Goal: Information Seeking & Learning: Learn about a topic

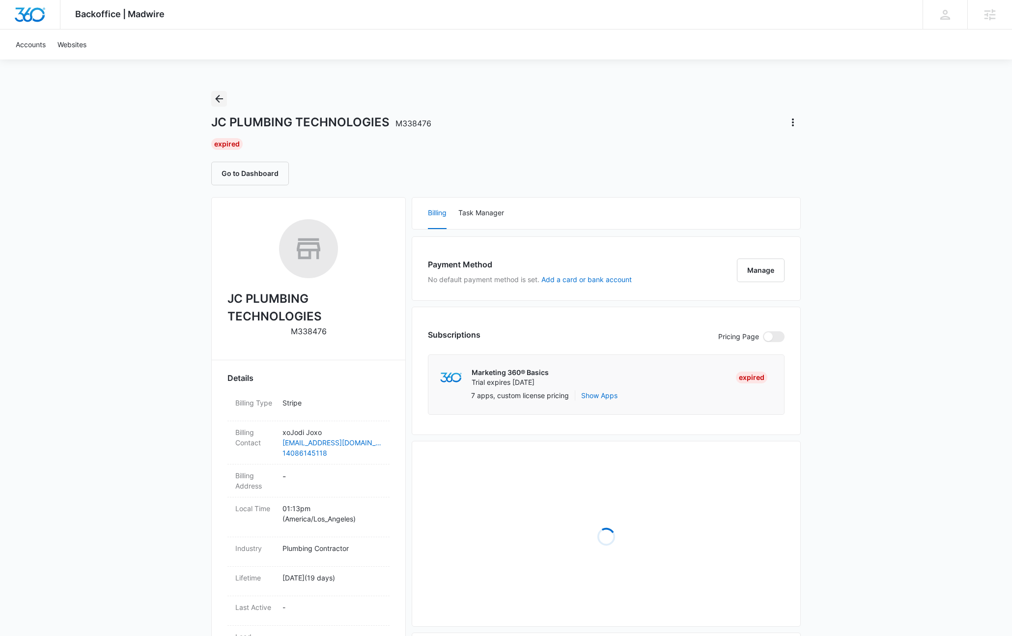
click at [223, 101] on icon "Back" at bounding box center [219, 99] width 12 height 12
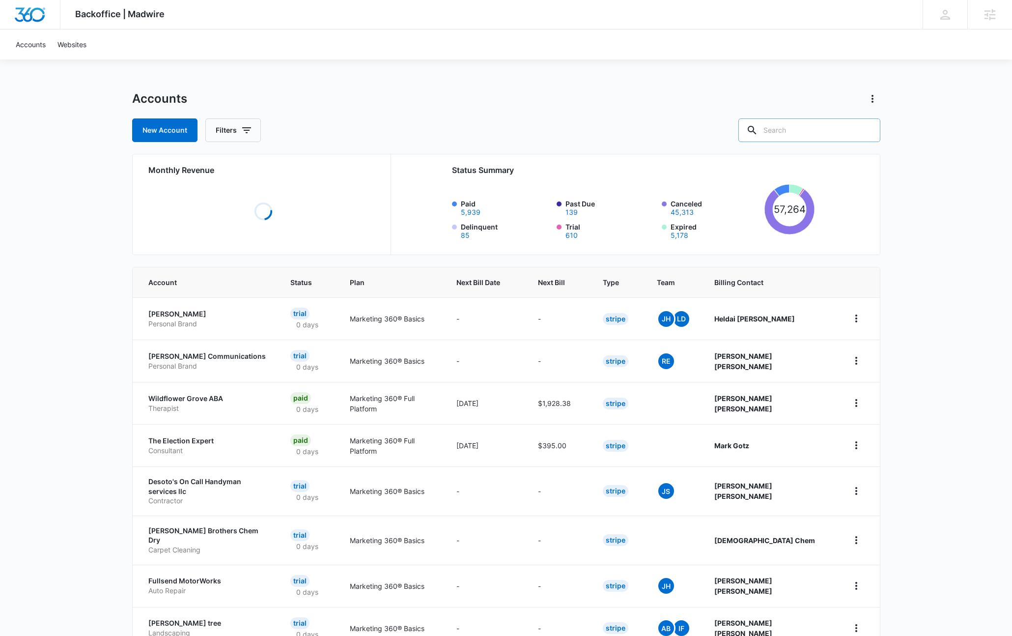
click at [810, 132] on input "text" at bounding box center [810, 130] width 142 height 24
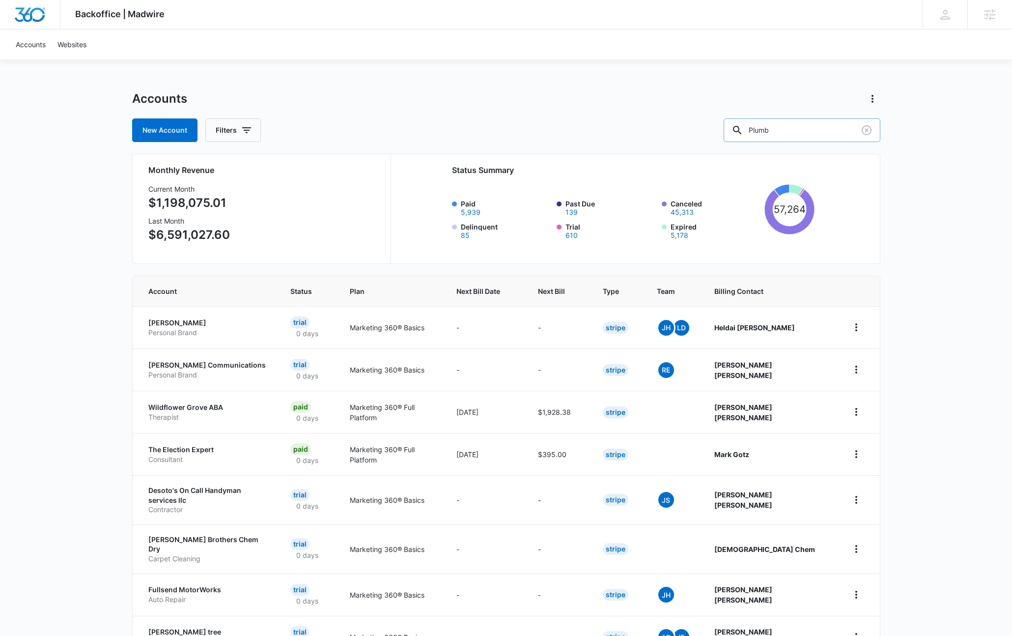
type input "Plumb"
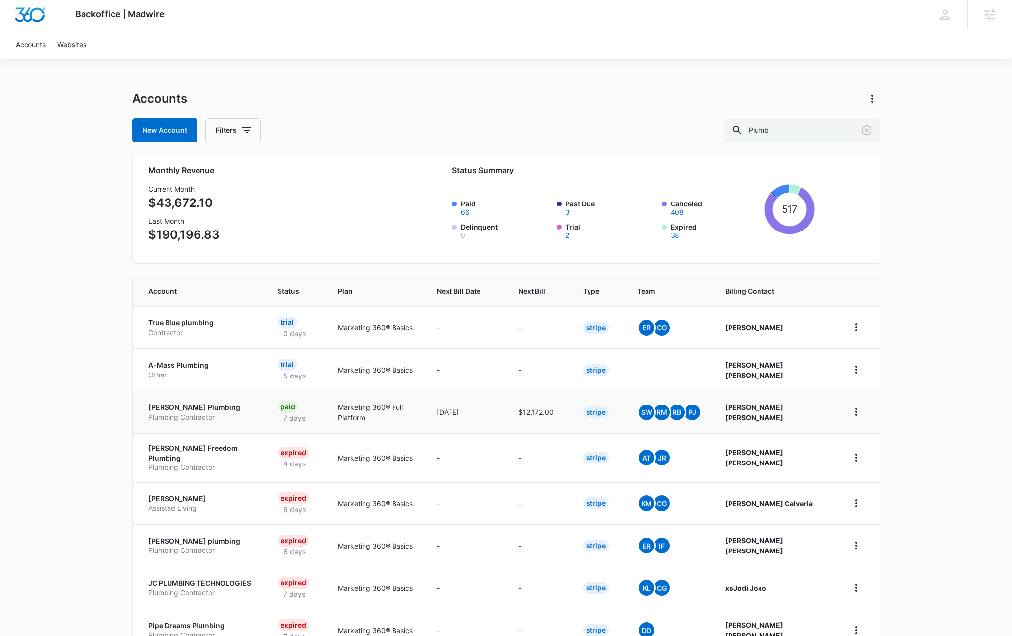
click at [190, 412] on p "Plumbing Contractor" at bounding box center [201, 417] width 106 height 10
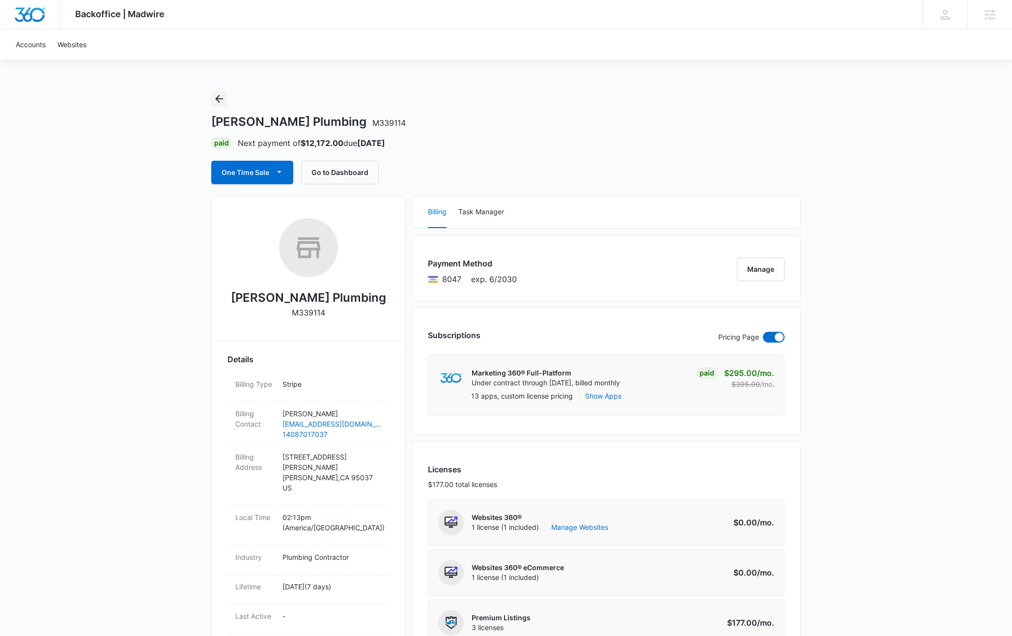
click at [218, 100] on icon "Back" at bounding box center [219, 99] width 8 height 8
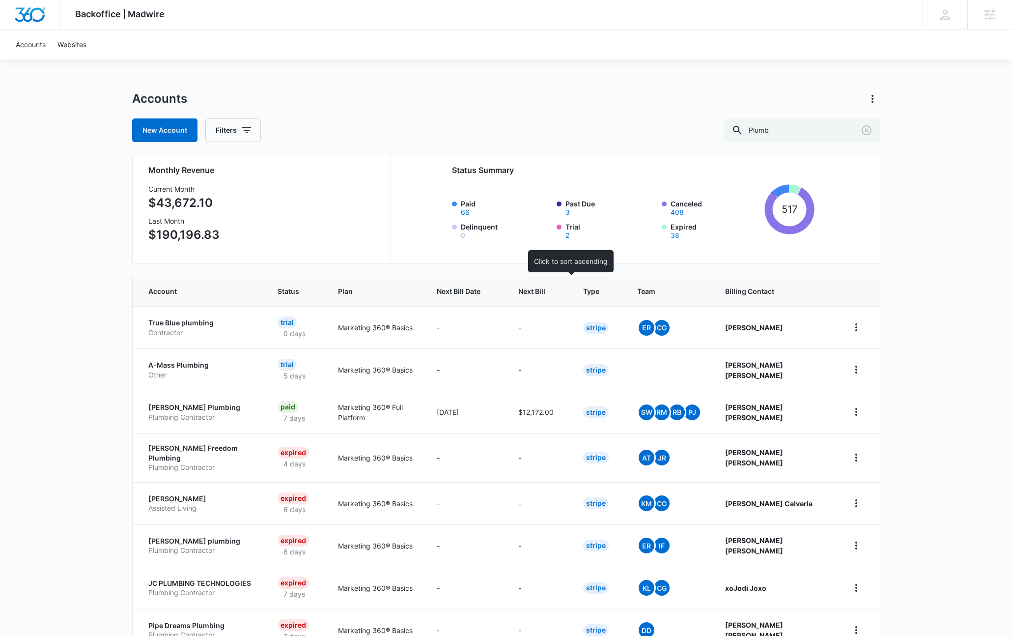
click at [559, 284] on th "Next Bill" at bounding box center [539, 291] width 65 height 30
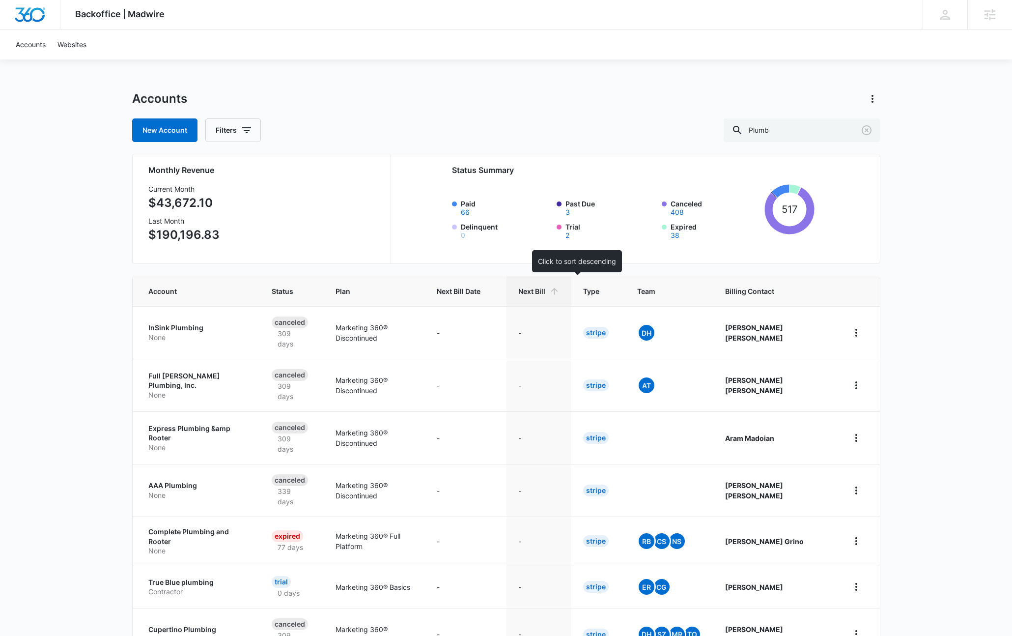
click at [545, 291] on span "Next Bill" at bounding box center [531, 291] width 27 height 10
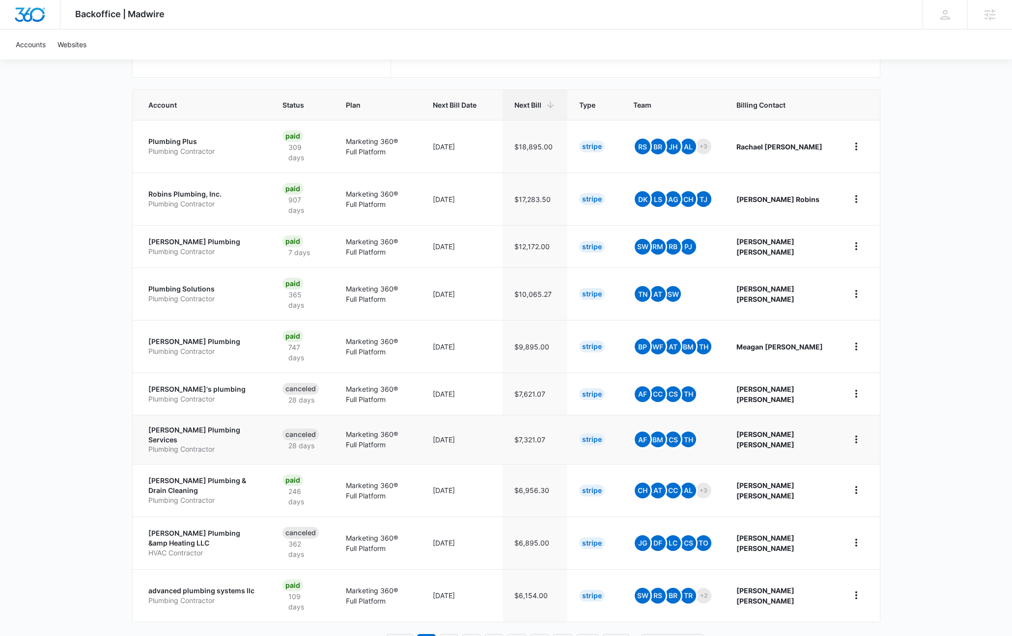
scroll to position [189, 0]
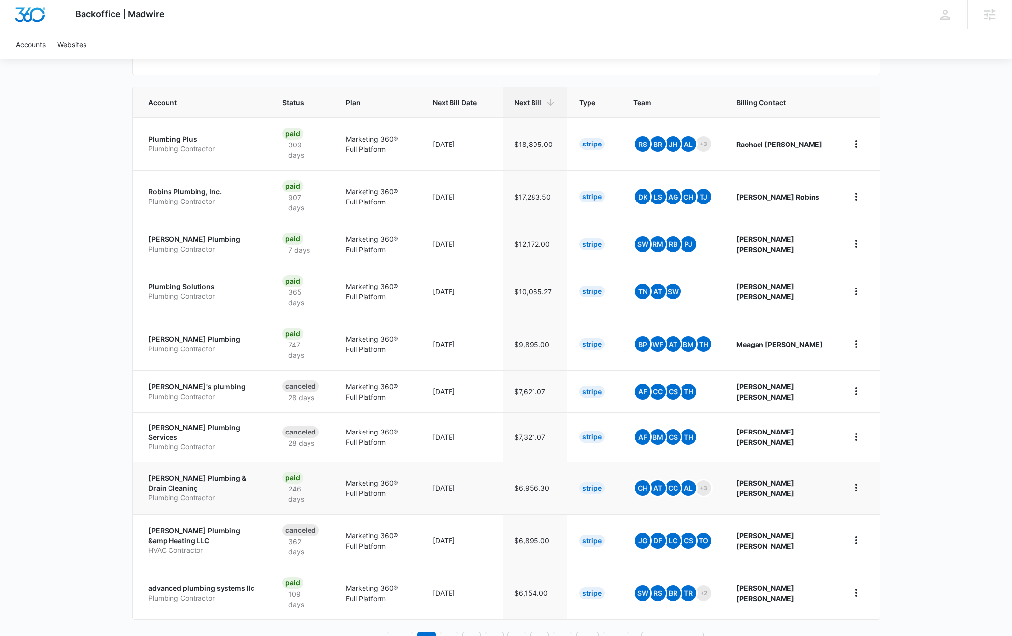
click at [194, 473] on p "Eason Plumbing & Drain Cleaning" at bounding box center [203, 482] width 111 height 19
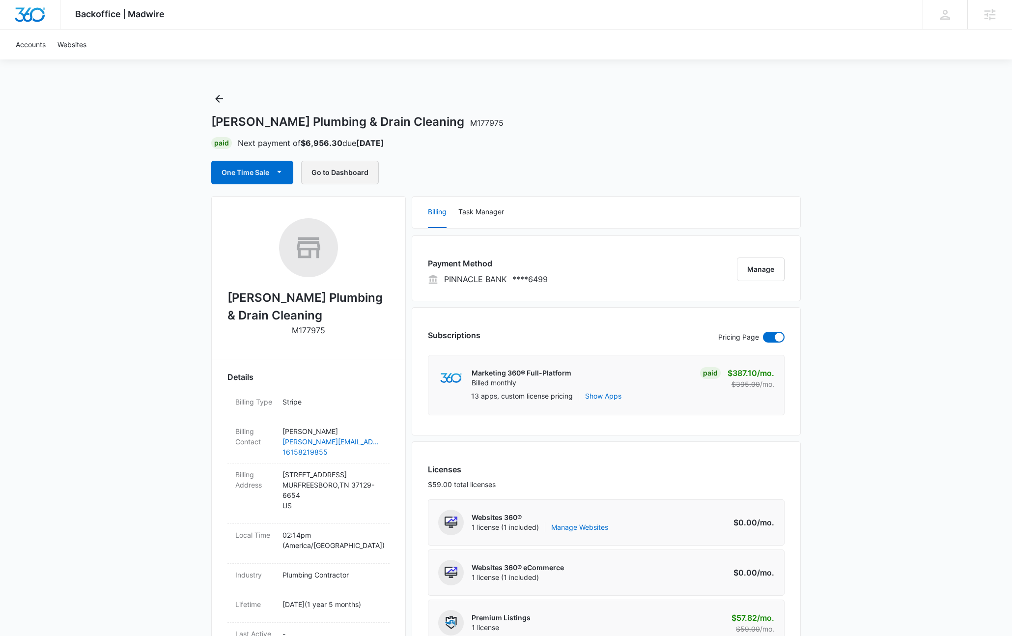
click at [325, 172] on button "Go to Dashboard" at bounding box center [340, 173] width 78 height 24
click at [225, 103] on icon "Back" at bounding box center [219, 99] width 12 height 12
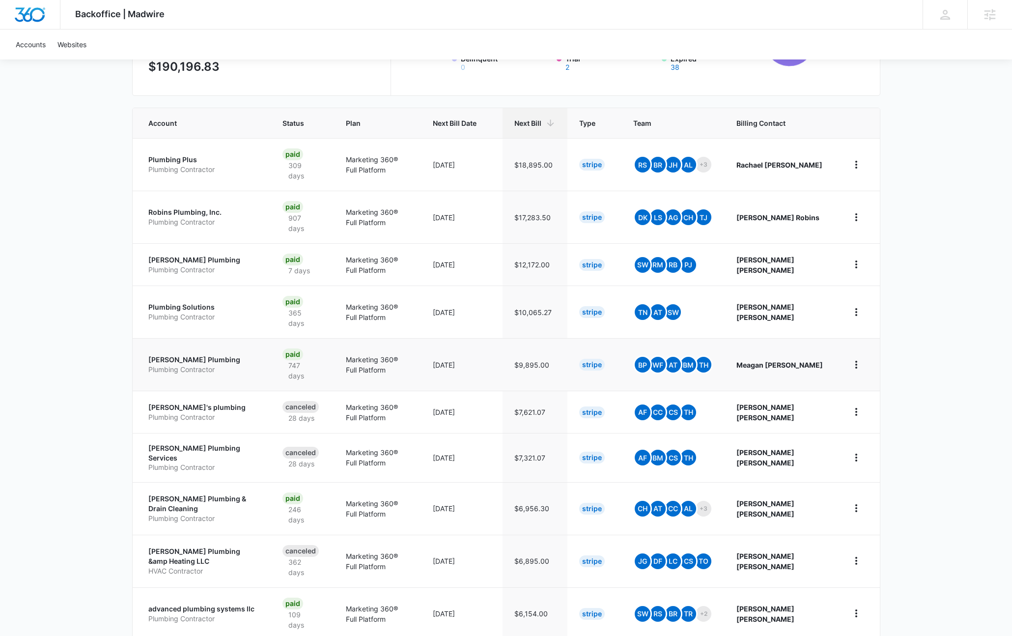
scroll to position [169, 0]
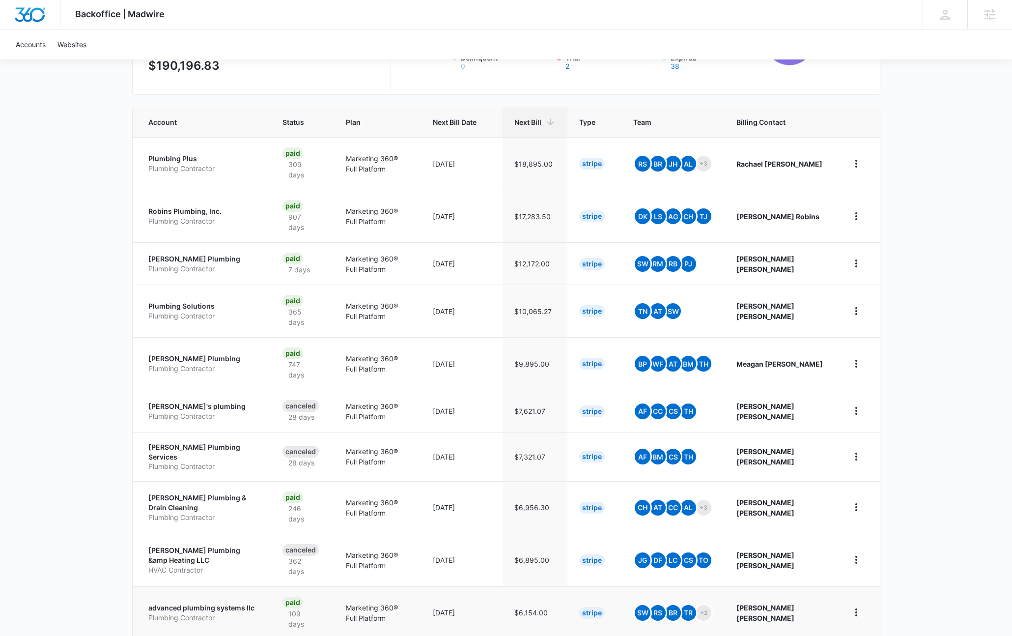
click at [220, 603] on p "advanced plumbing systems llc" at bounding box center [203, 608] width 111 height 10
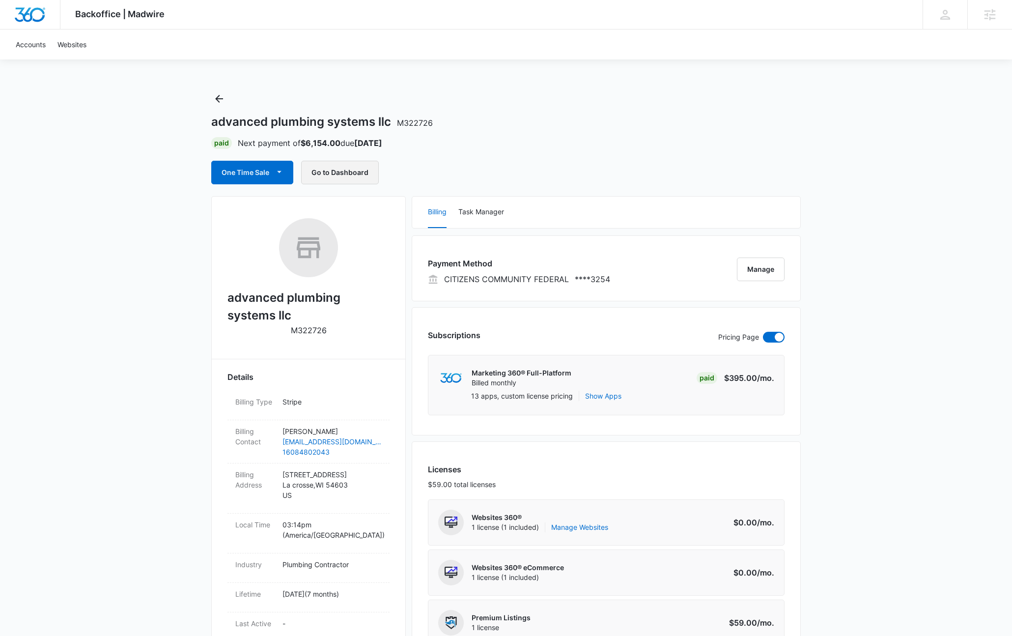
click at [349, 172] on button "Go to Dashboard" at bounding box center [340, 173] width 78 height 24
click at [216, 97] on icon "Back" at bounding box center [219, 99] width 12 height 12
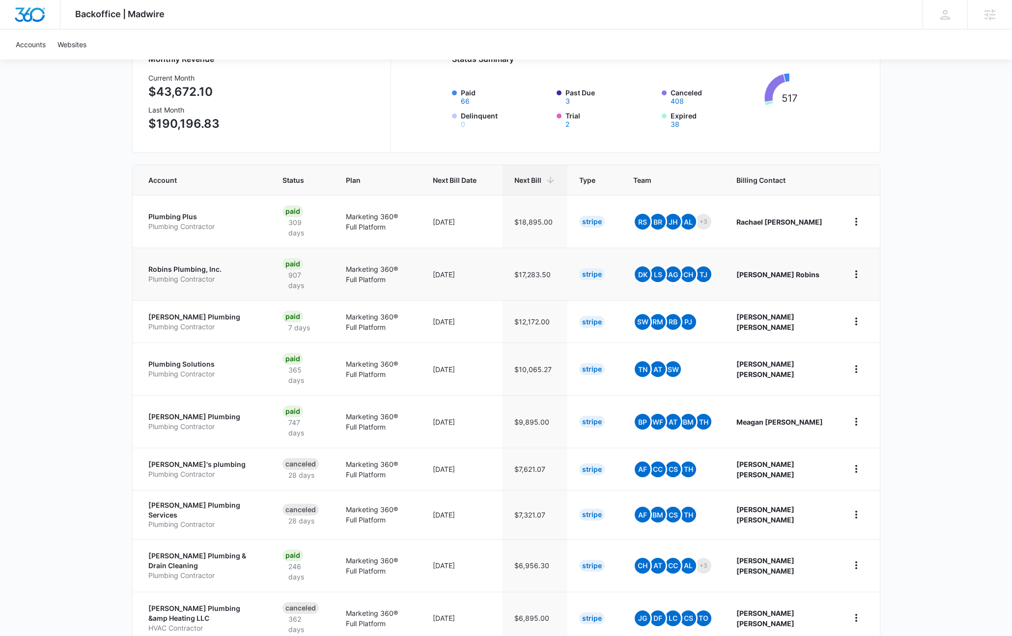
scroll to position [189, 0]
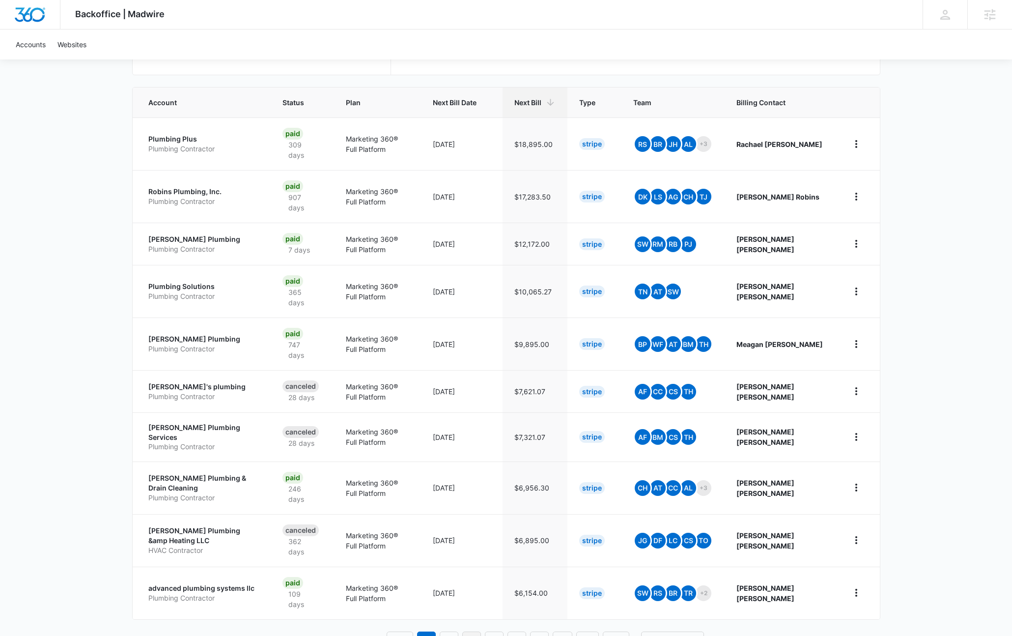
click at [471, 631] on link "3" at bounding box center [471, 640] width 19 height 19
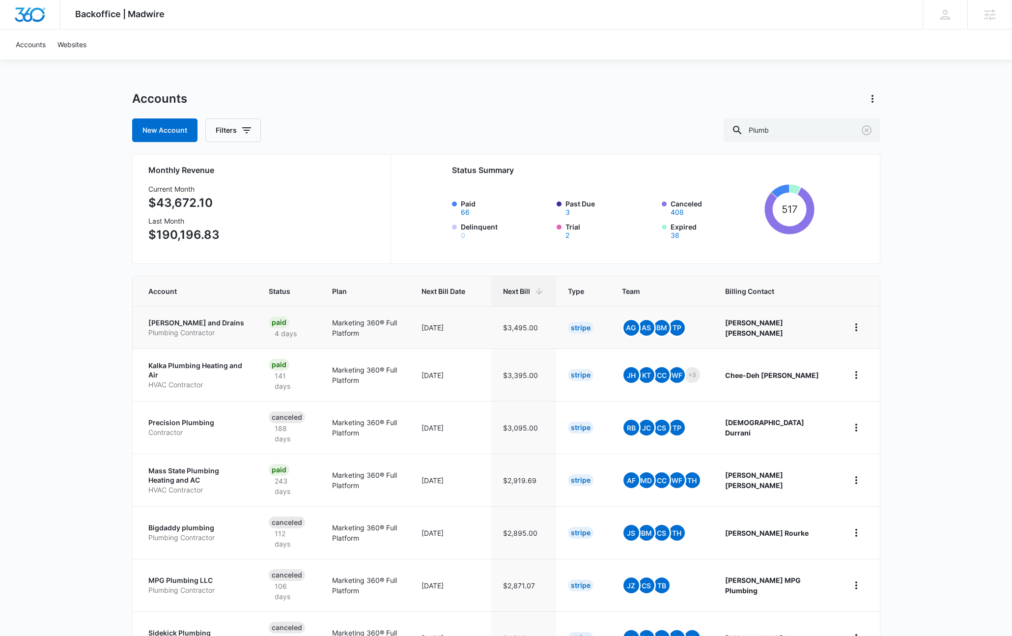
click at [203, 323] on p "Everett Plumbing and Drains" at bounding box center [196, 323] width 97 height 10
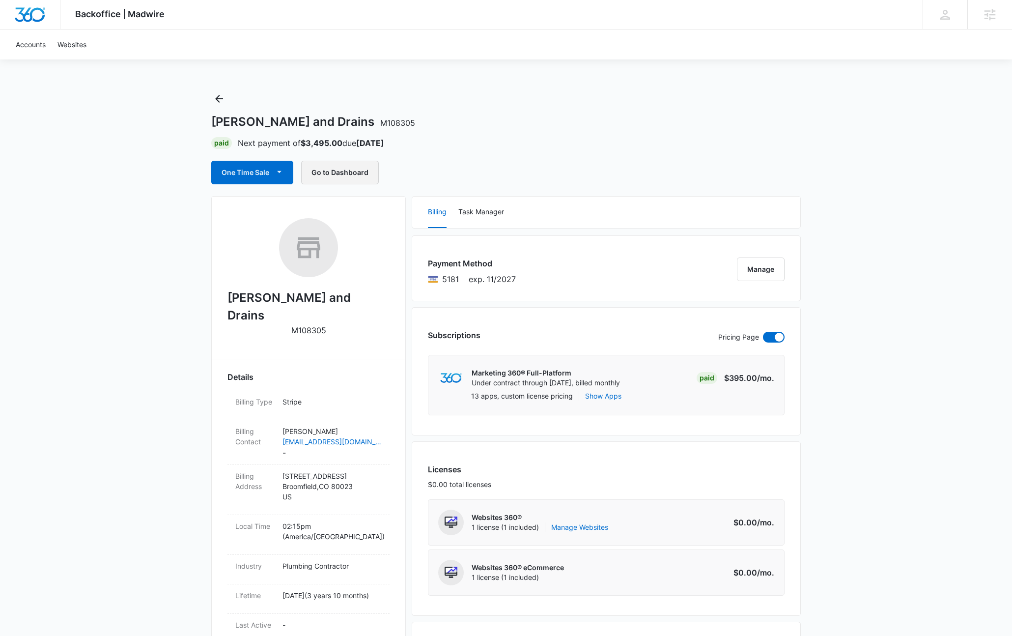
click at [335, 174] on button "Go to Dashboard" at bounding box center [340, 173] width 78 height 24
click at [222, 98] on icon "Back" at bounding box center [219, 99] width 8 height 8
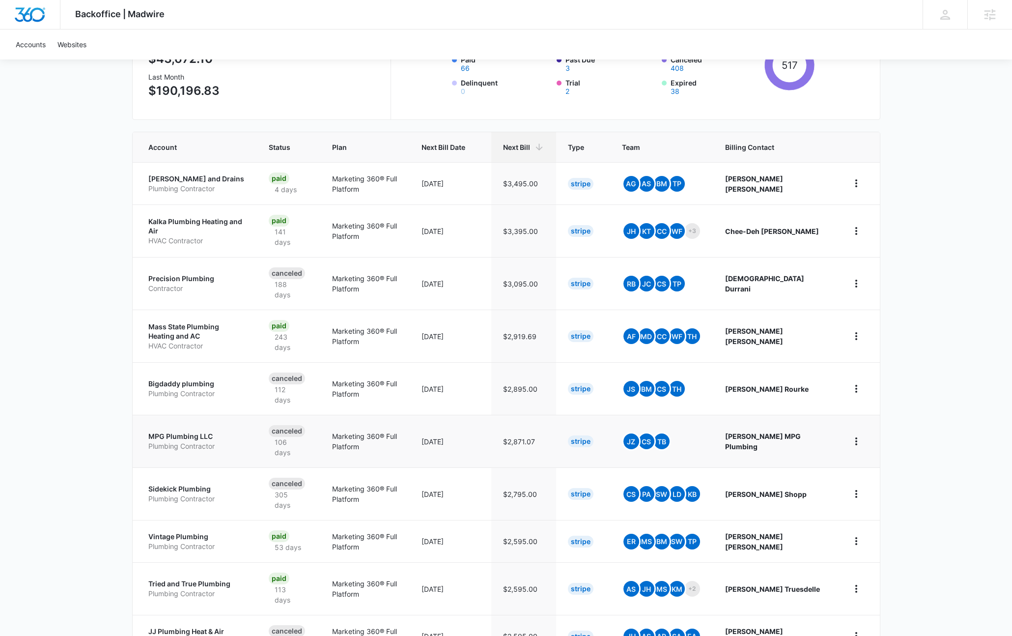
scroll to position [189, 0]
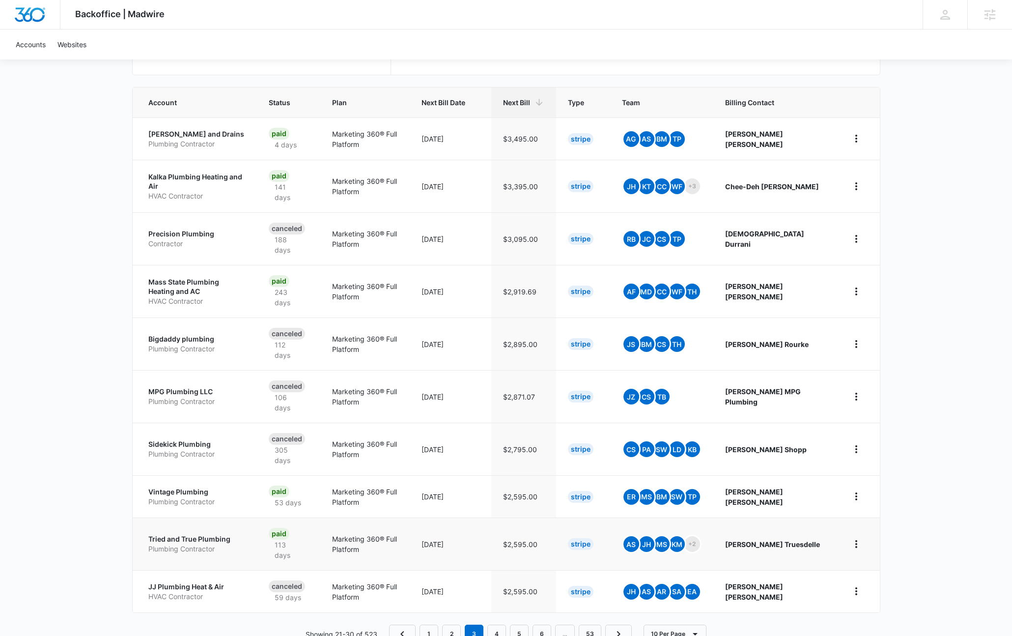
click at [180, 544] on p "Plumbing Contractor" at bounding box center [196, 549] width 97 height 10
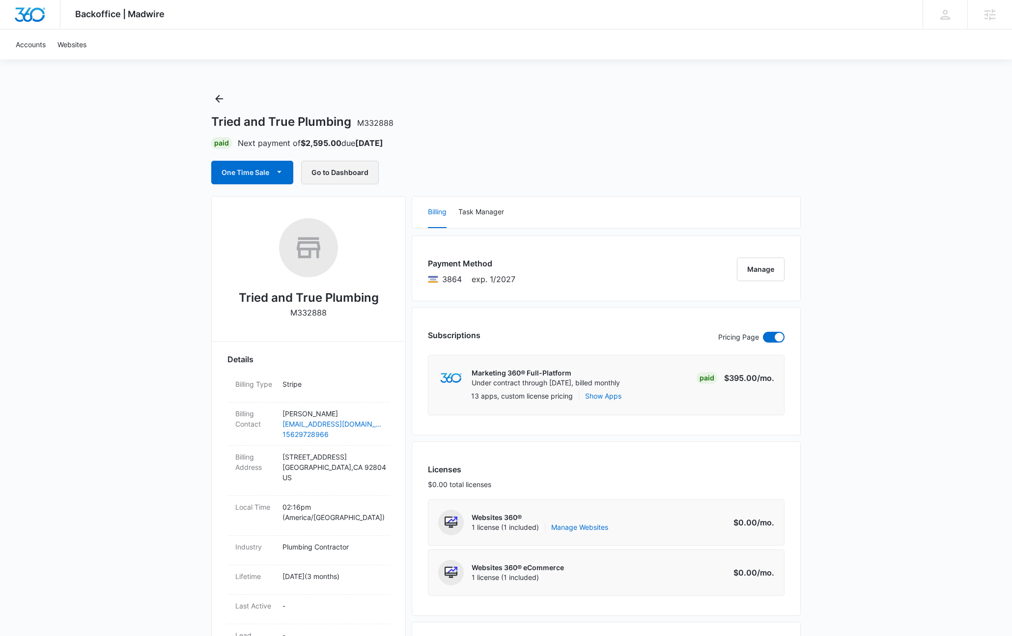
click at [342, 180] on button "Go to Dashboard" at bounding box center [340, 173] width 78 height 24
click at [218, 95] on icon "Back" at bounding box center [219, 99] width 12 height 12
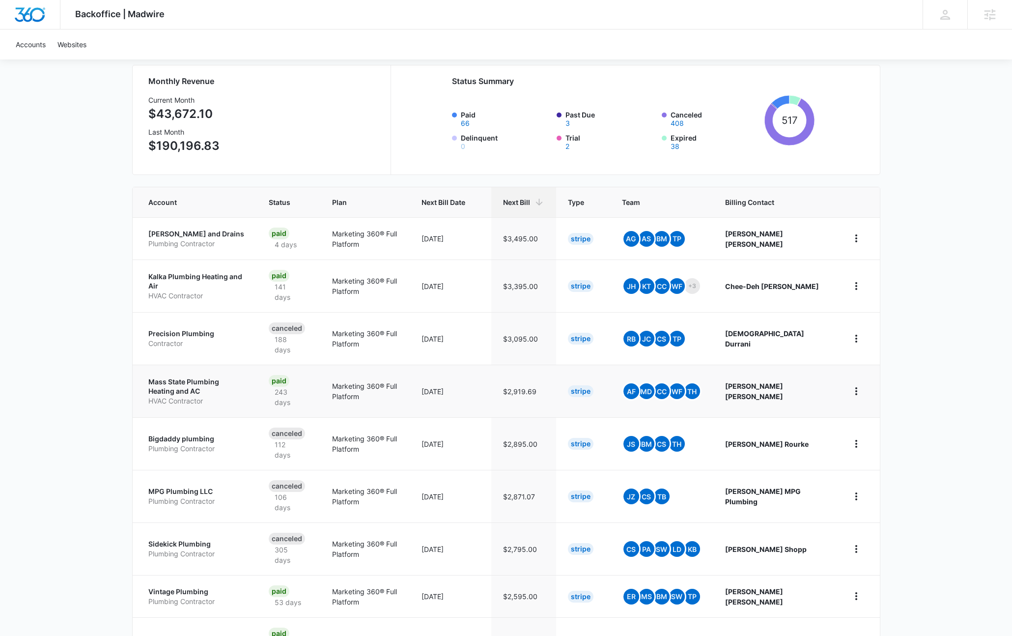
scroll to position [189, 0]
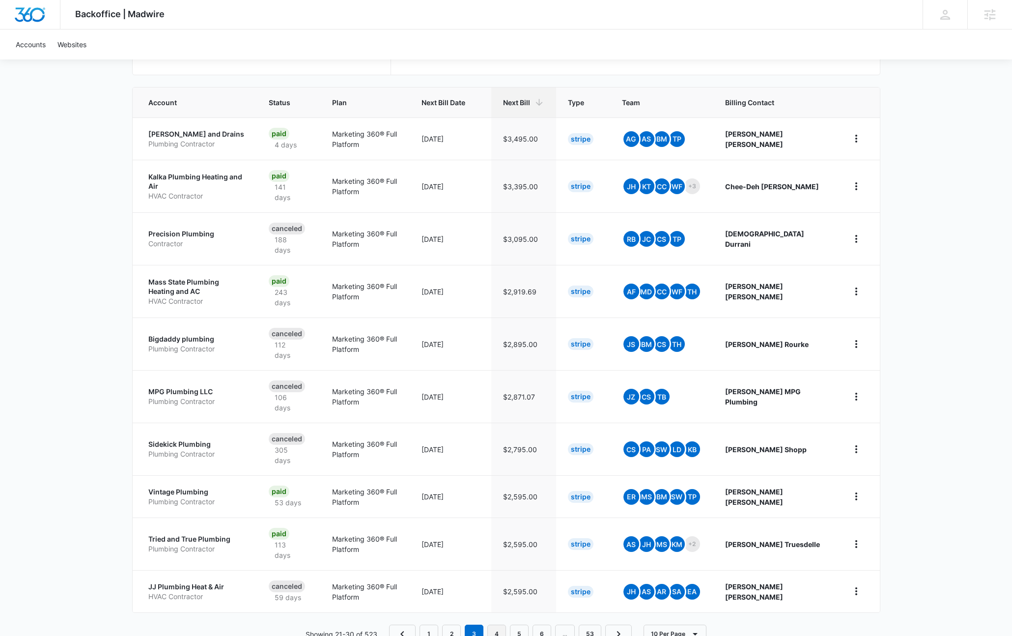
click at [494, 625] on link "4" at bounding box center [496, 634] width 19 height 19
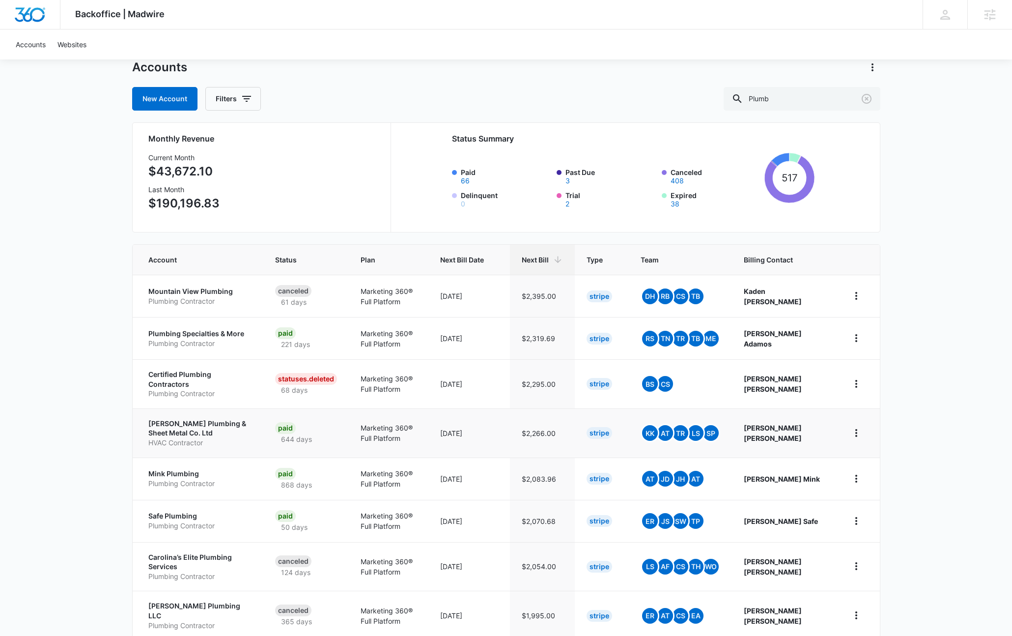
scroll to position [40, 0]
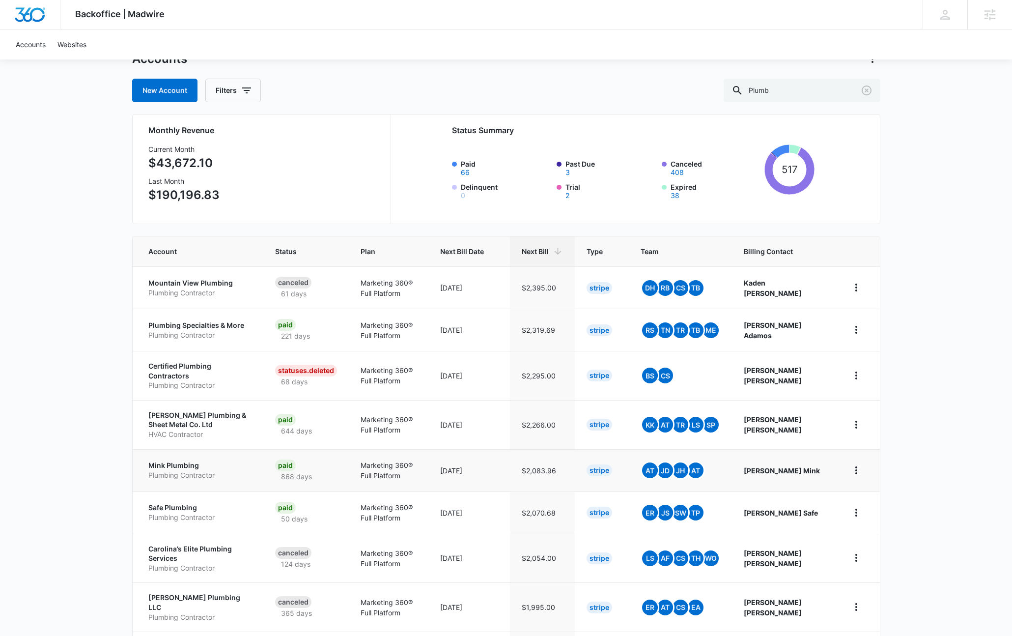
click at [167, 461] on p "Mink Plumbing" at bounding box center [200, 465] width 104 height 10
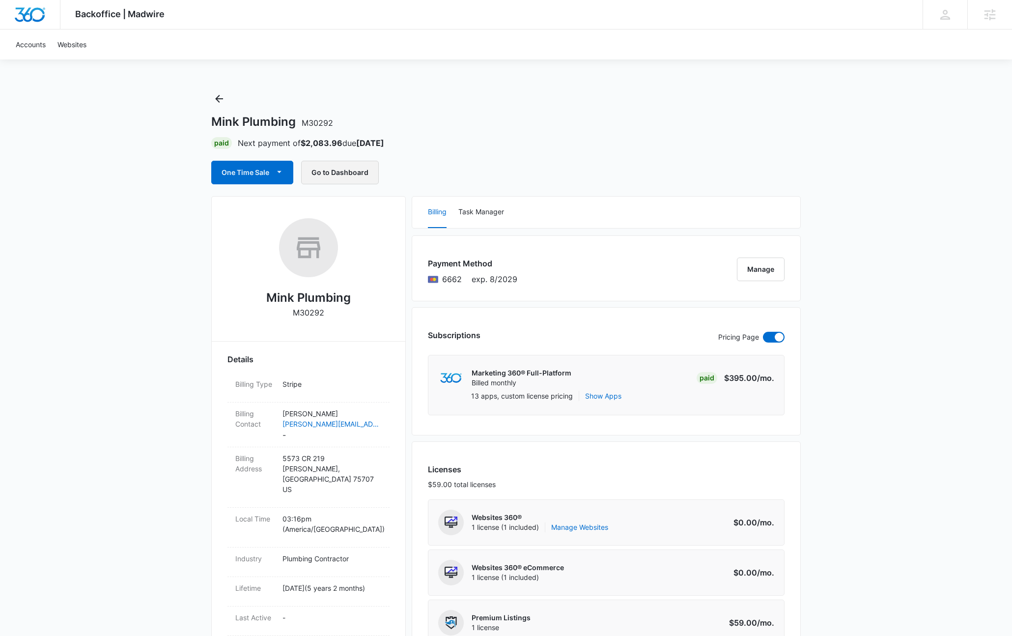
click at [338, 169] on button "Go to Dashboard" at bounding box center [340, 173] width 78 height 24
click at [311, 429] on dd "Glenn Mink glenn@minkplumbing.com -" at bounding box center [332, 424] width 99 height 32
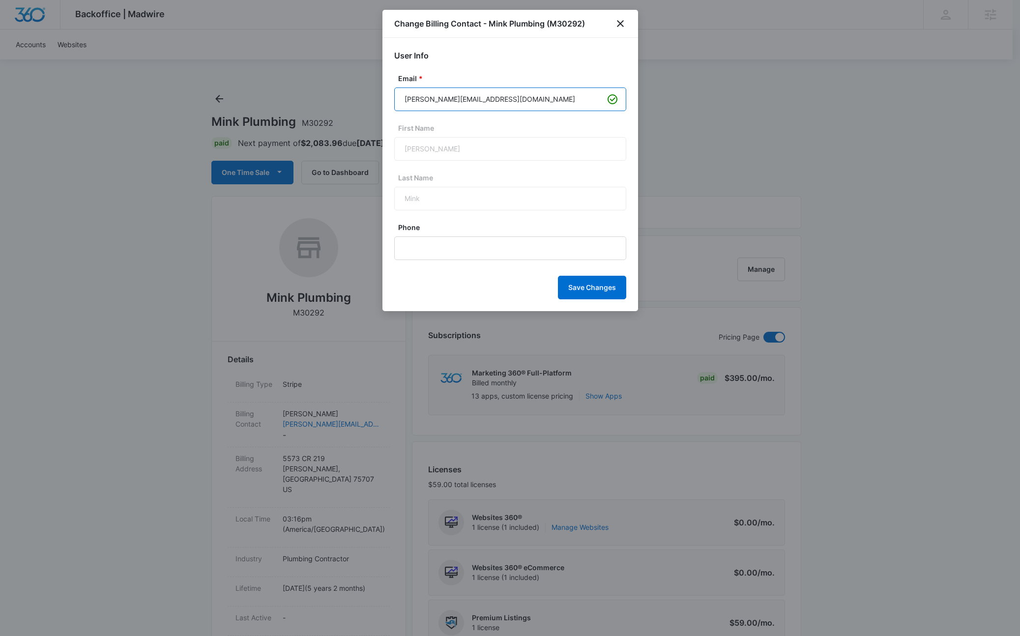
drag, startPoint x: 510, startPoint y: 102, endPoint x: 429, endPoint y: 104, distance: 81.1
click at [429, 104] on input "glenn@minkplumbing.com" at bounding box center [510, 99] width 232 height 24
click at [619, 23] on icon "close" at bounding box center [620, 23] width 7 height 7
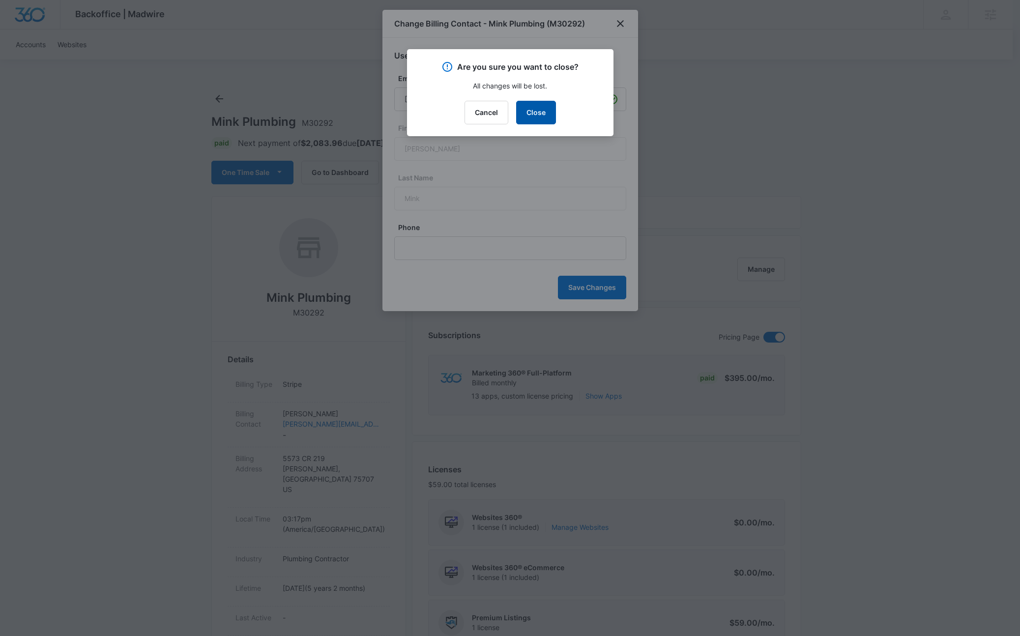
click at [546, 110] on button "Close" at bounding box center [536, 113] width 40 height 24
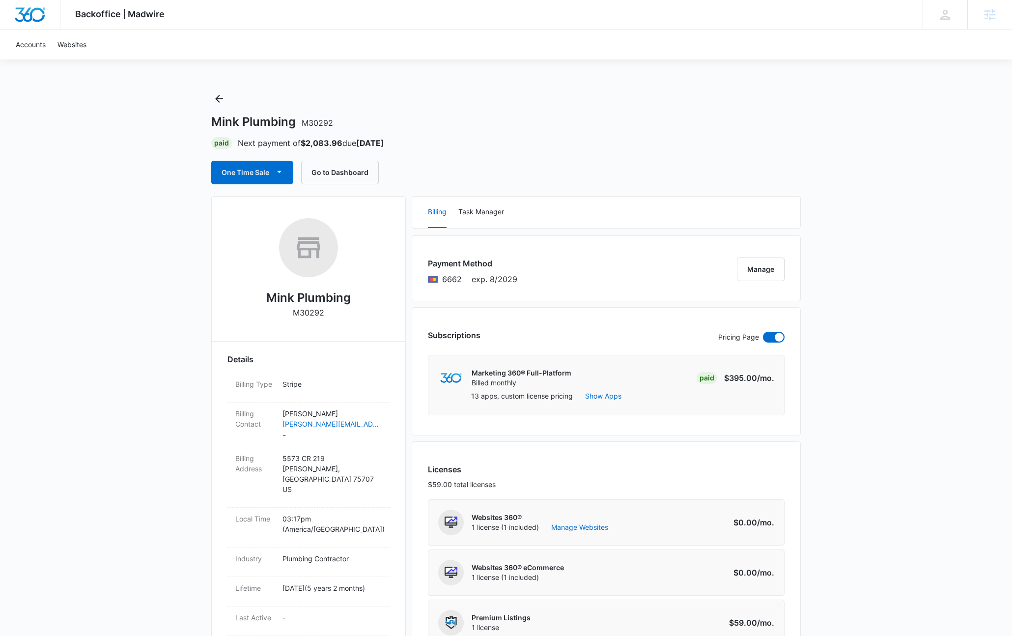
scroll to position [2, 0]
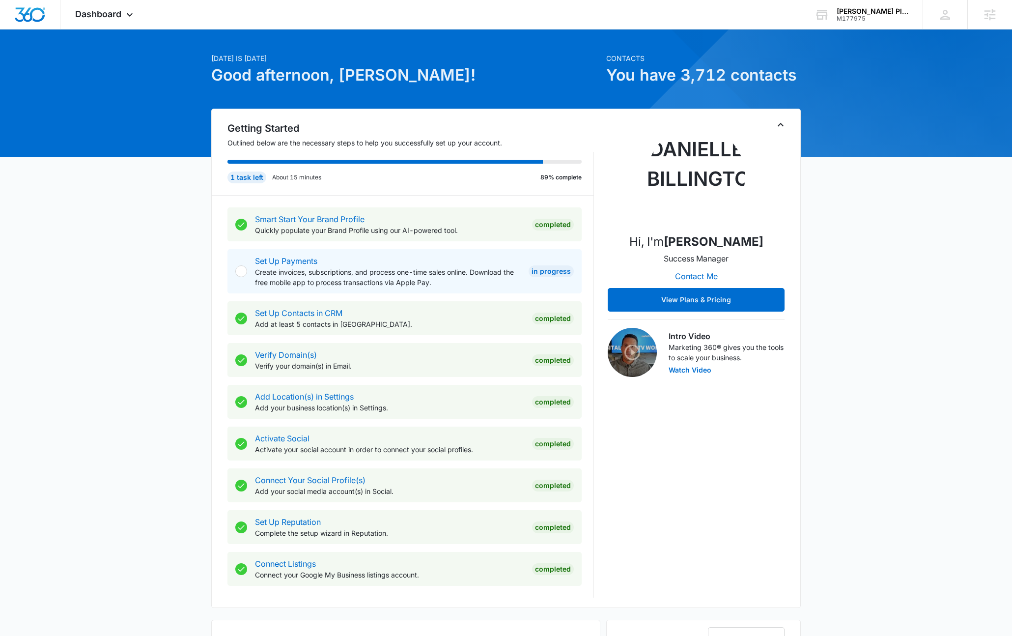
scroll to position [158, 0]
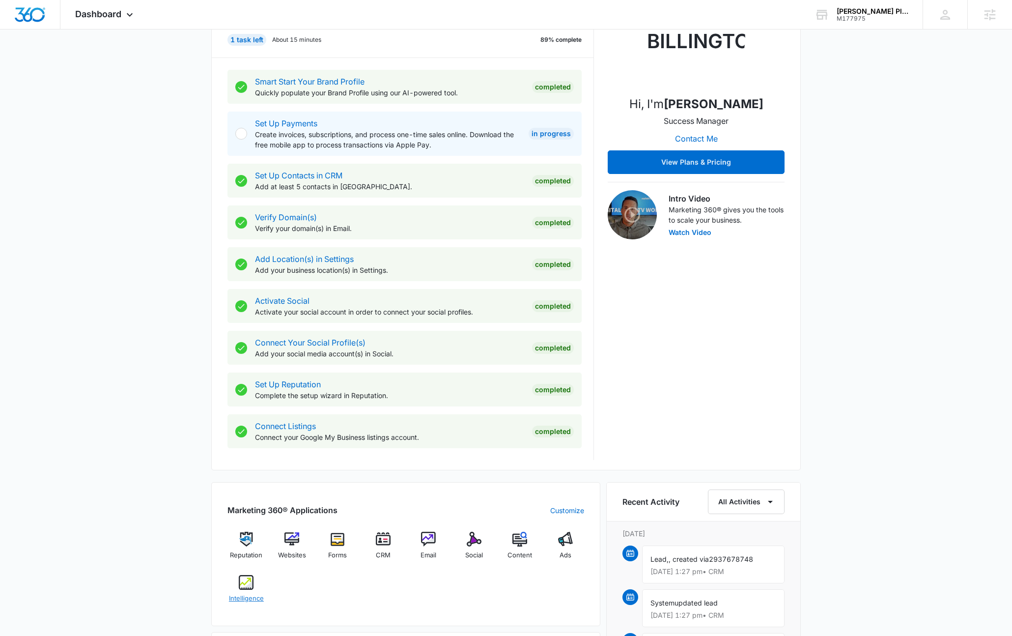
click at [246, 586] on img at bounding box center [246, 582] width 15 height 15
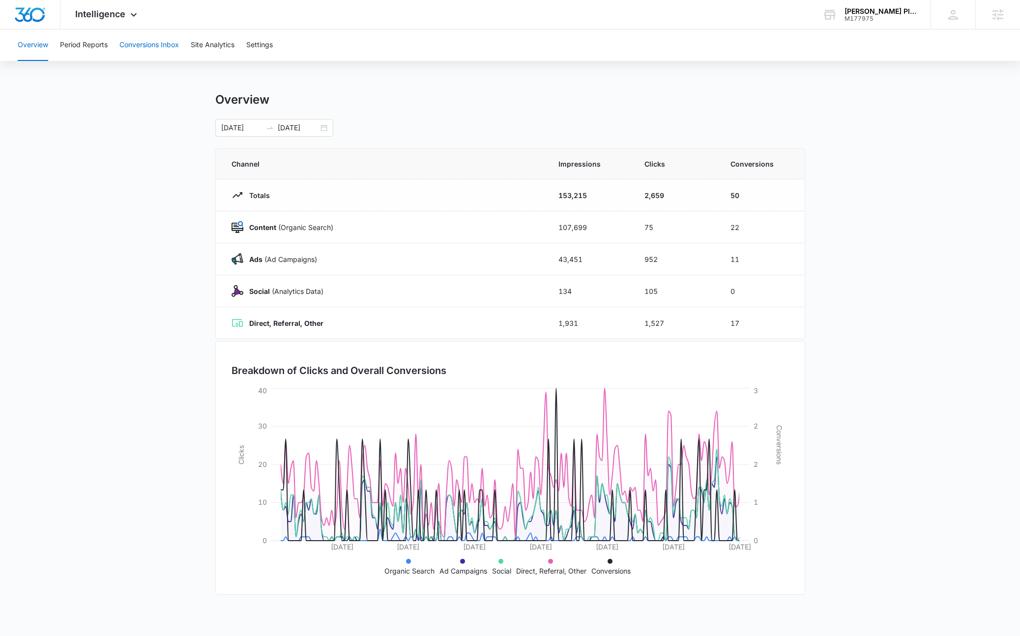
click at [167, 54] on button "Conversions Inbox" at bounding box center [148, 44] width 59 height 31
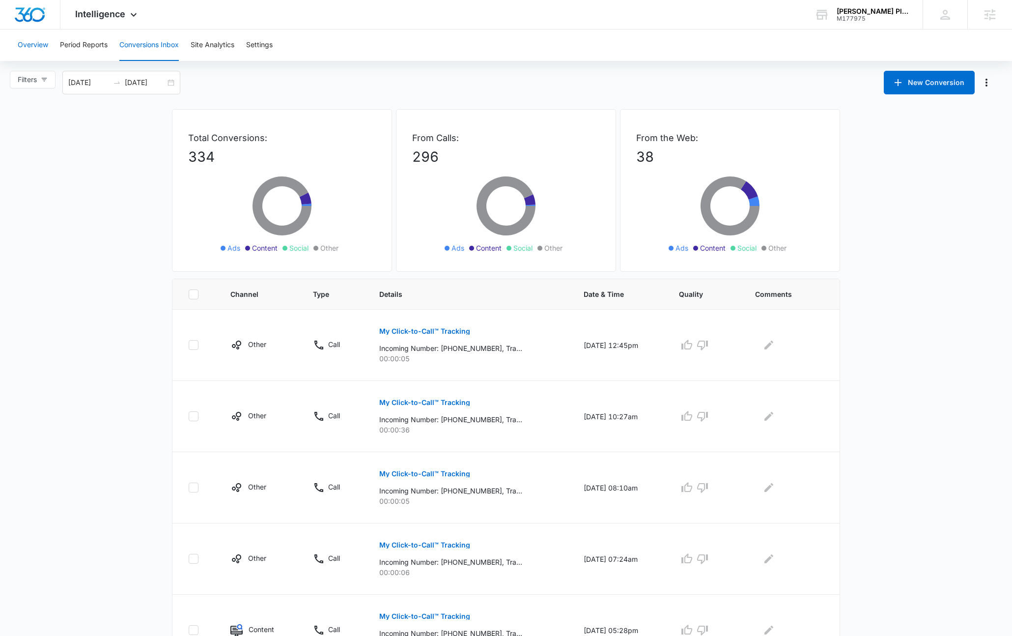
click at [30, 45] on button "Overview" at bounding box center [33, 44] width 30 height 31
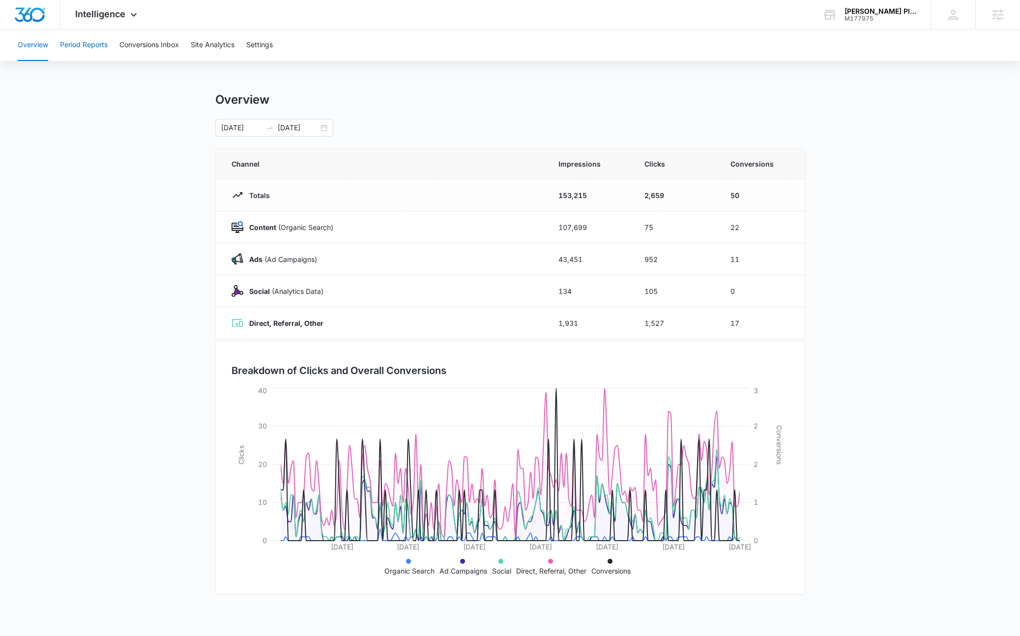
click at [80, 53] on button "Period Reports" at bounding box center [84, 44] width 48 height 31
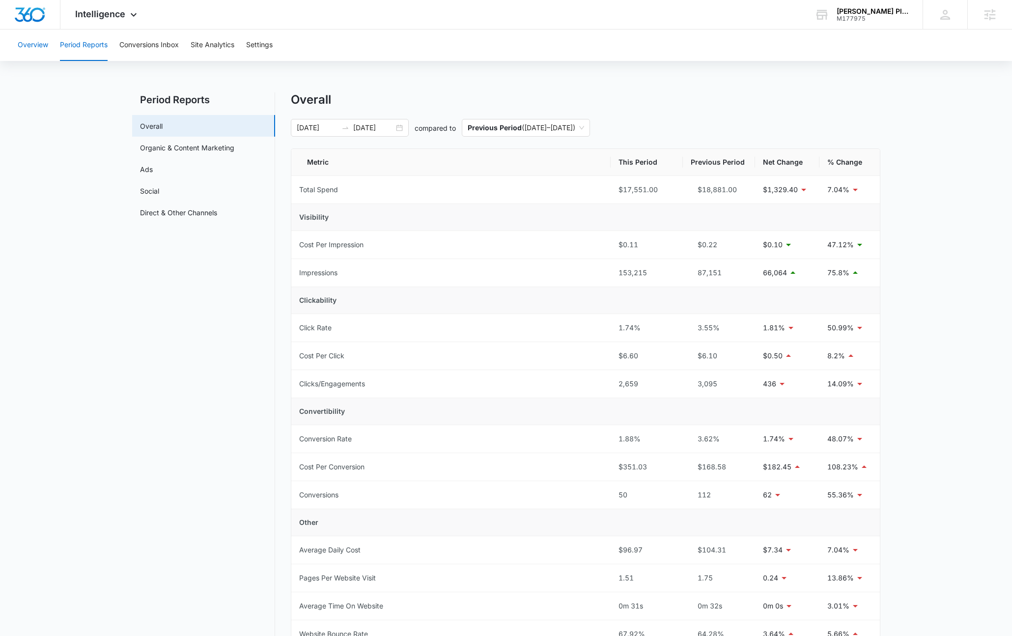
click at [23, 43] on button "Overview" at bounding box center [33, 44] width 30 height 31
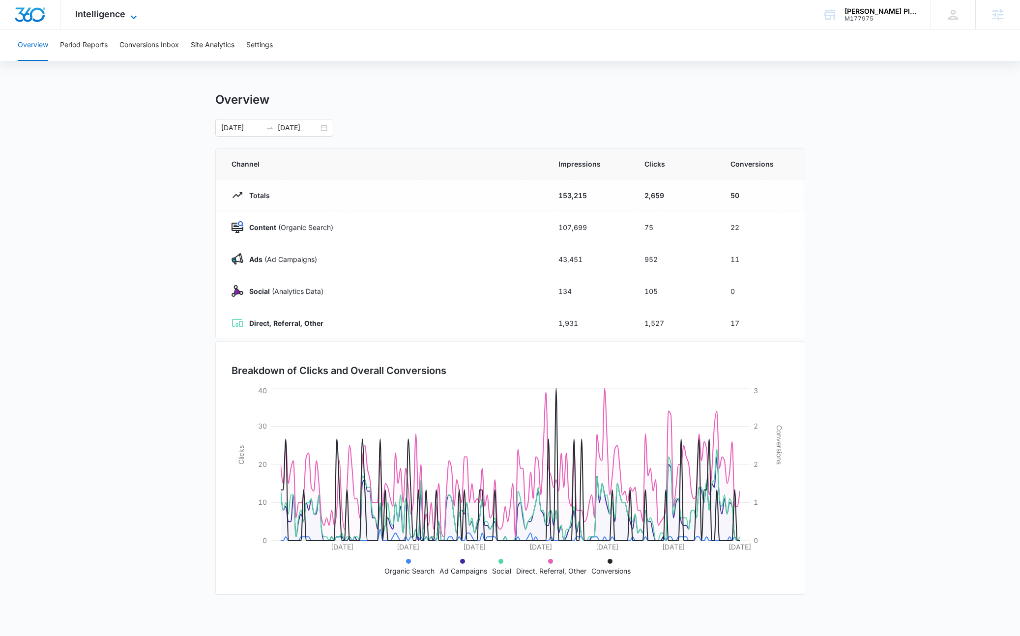
click at [115, 19] on span "Intelligence" at bounding box center [100, 14] width 50 height 10
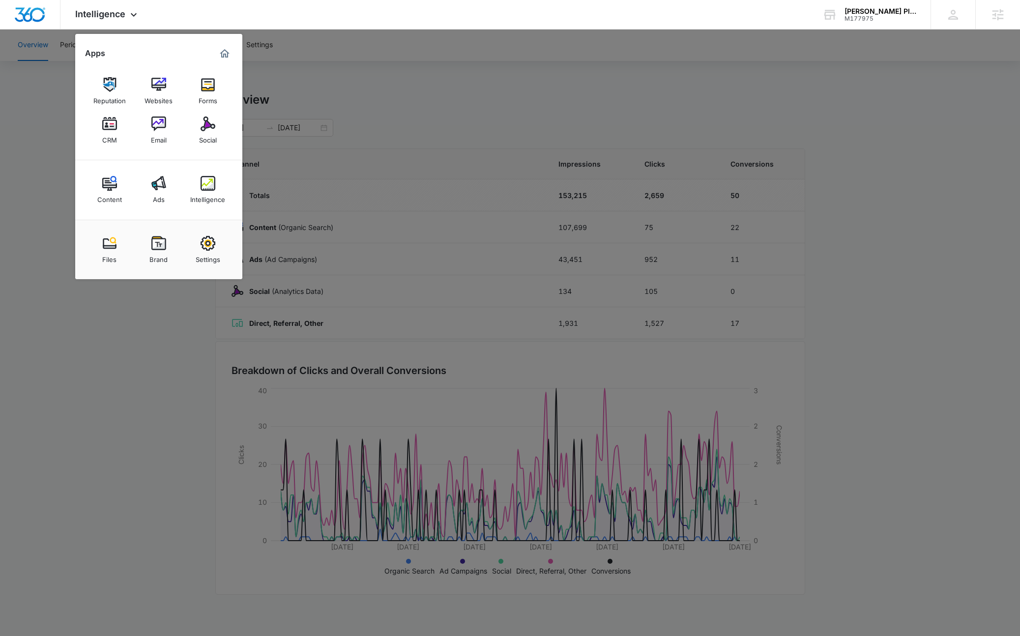
click at [156, 183] on img at bounding box center [158, 183] width 15 height 15
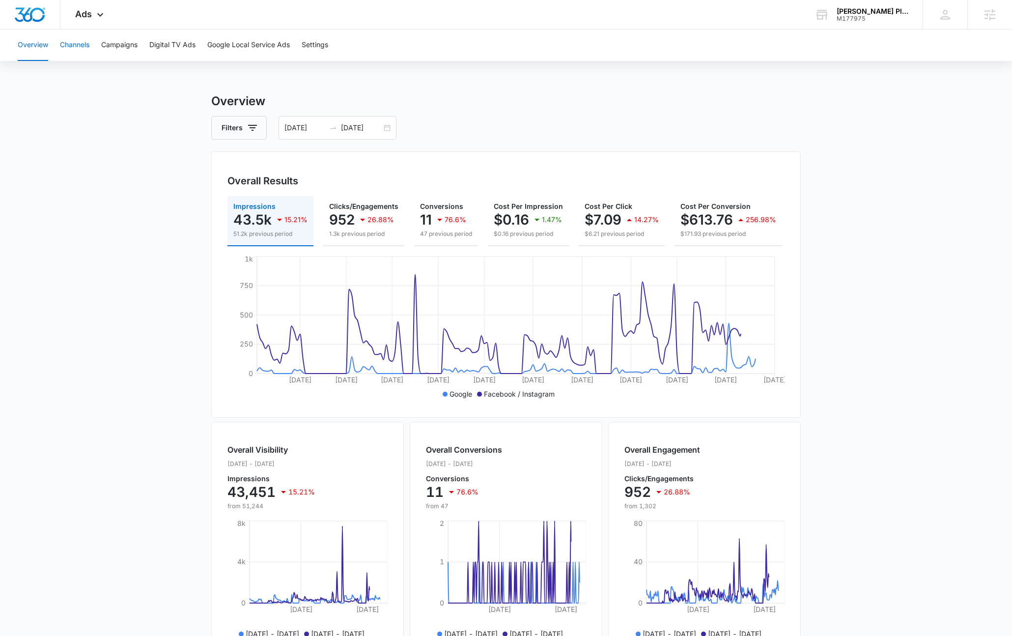
click at [82, 42] on button "Channels" at bounding box center [74, 44] width 29 height 31
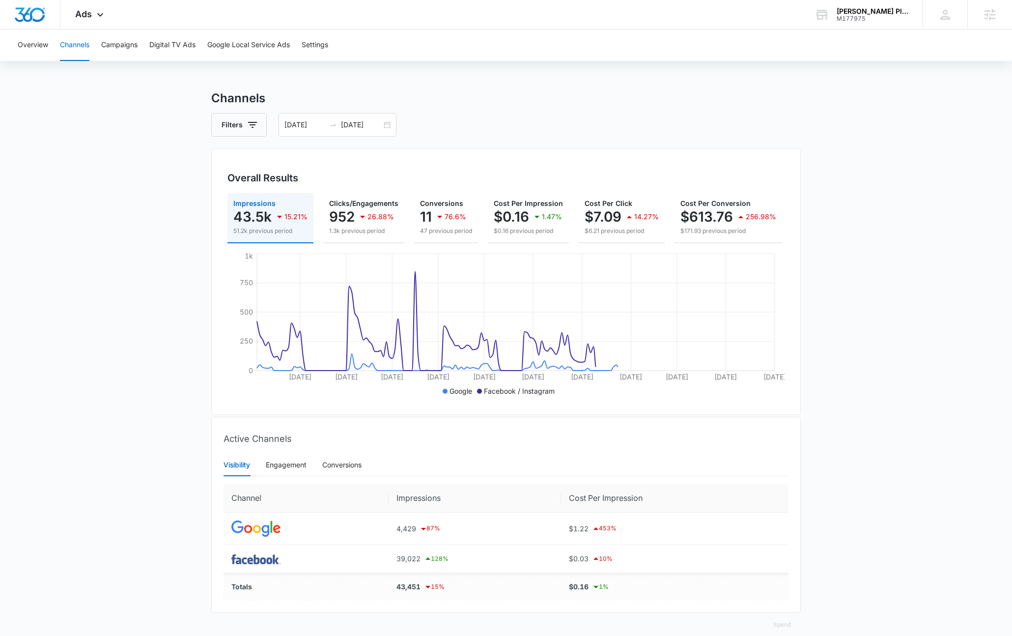
scroll to position [4, 0]
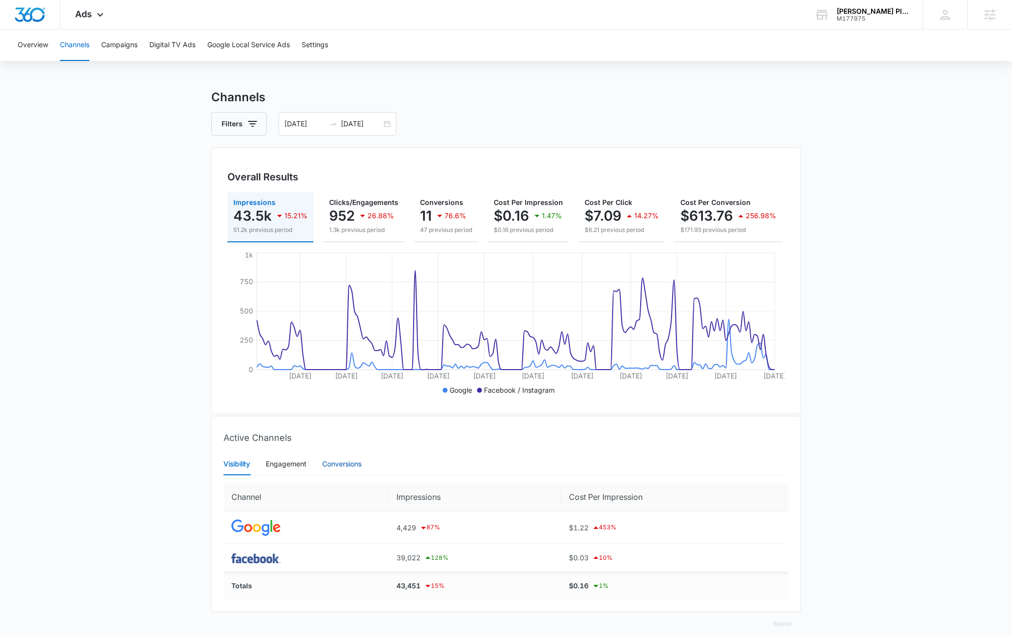
click at [338, 469] on div "Conversions" at bounding box center [341, 463] width 39 height 11
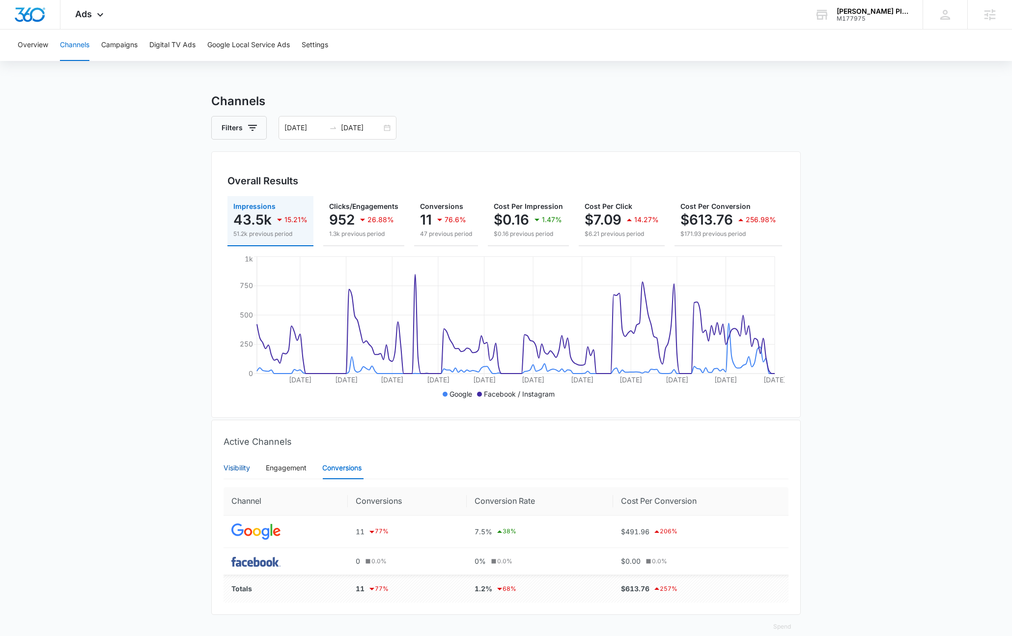
click at [237, 472] on div "Visibility" at bounding box center [237, 467] width 27 height 11
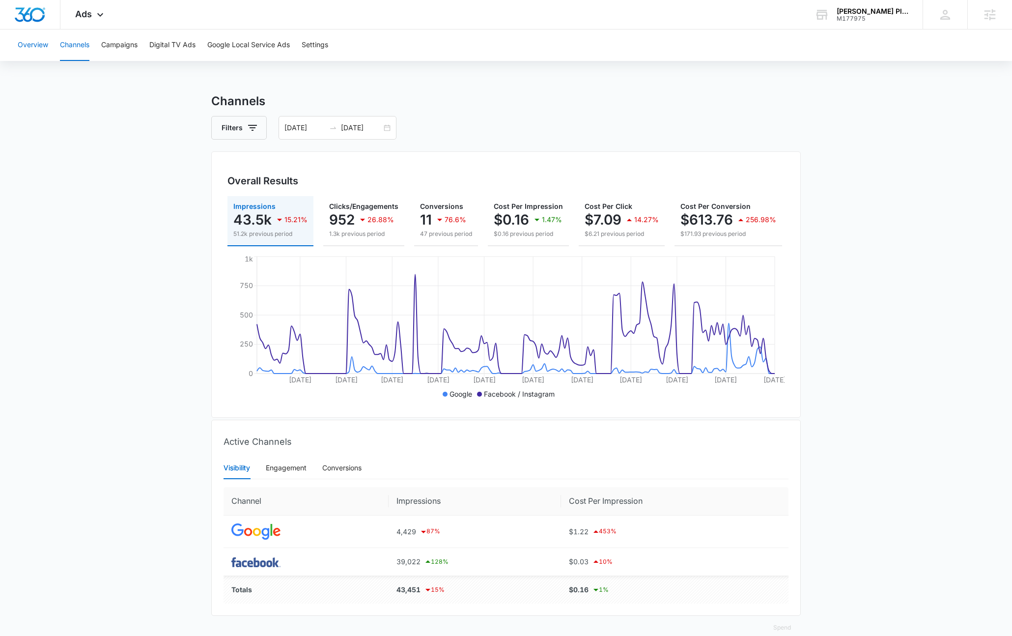
click at [31, 47] on button "Overview" at bounding box center [33, 44] width 30 height 31
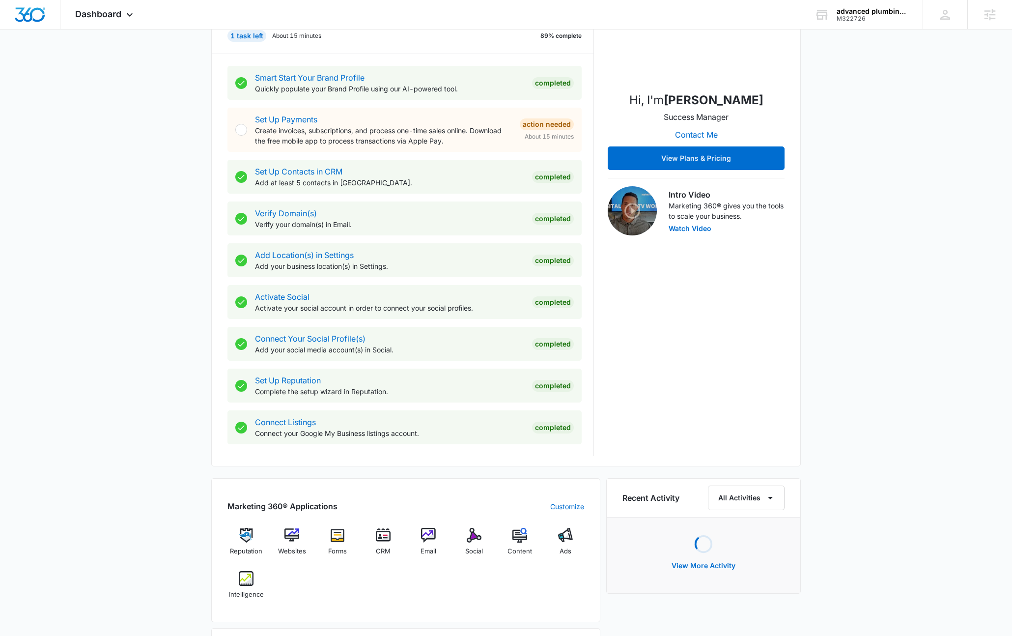
scroll to position [321, 0]
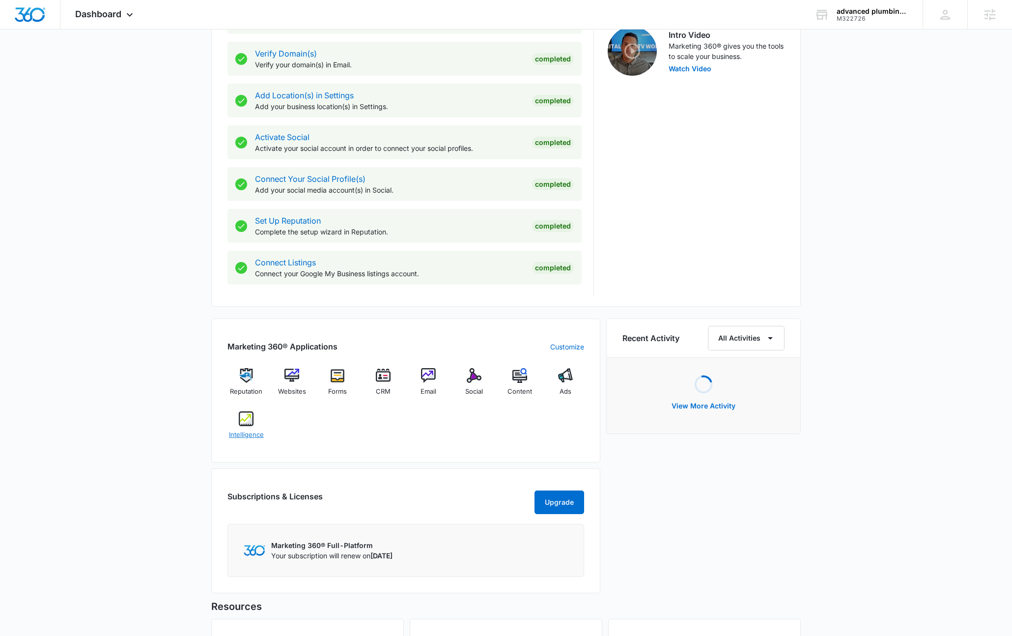
click at [253, 430] on span "Intelligence" at bounding box center [246, 435] width 35 height 10
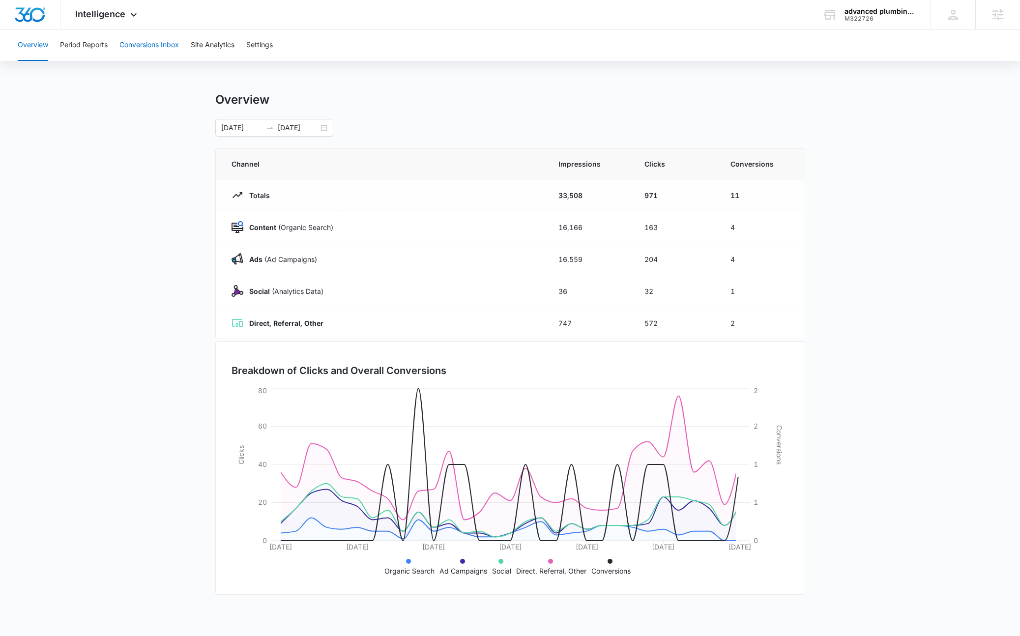
click at [174, 49] on button "Conversions Inbox" at bounding box center [148, 44] width 59 height 31
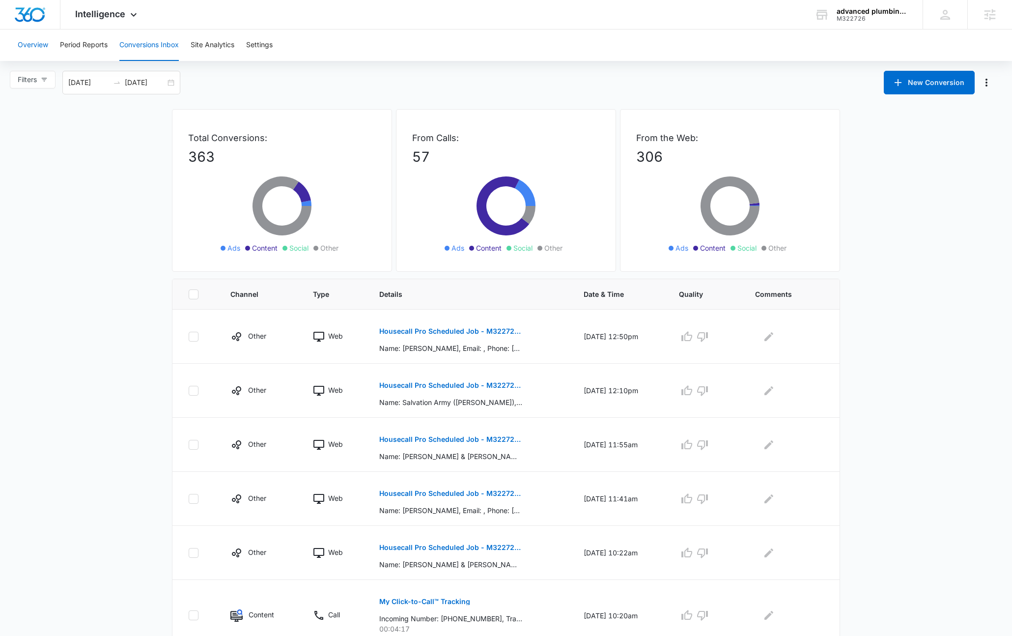
click at [35, 52] on button "Overview" at bounding box center [33, 44] width 30 height 31
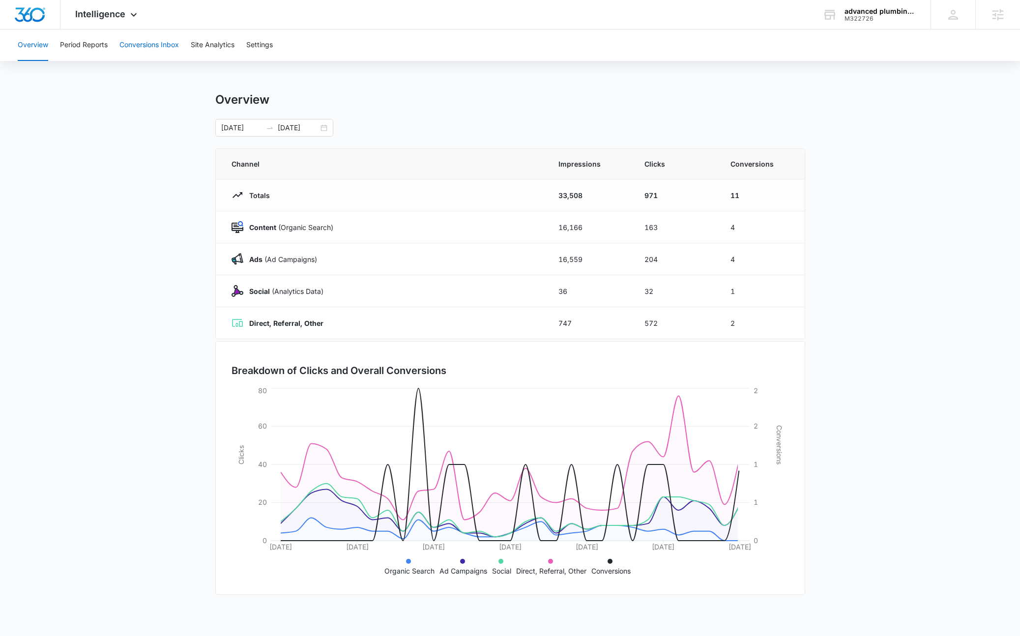
click at [173, 43] on button "Conversions Inbox" at bounding box center [148, 44] width 59 height 31
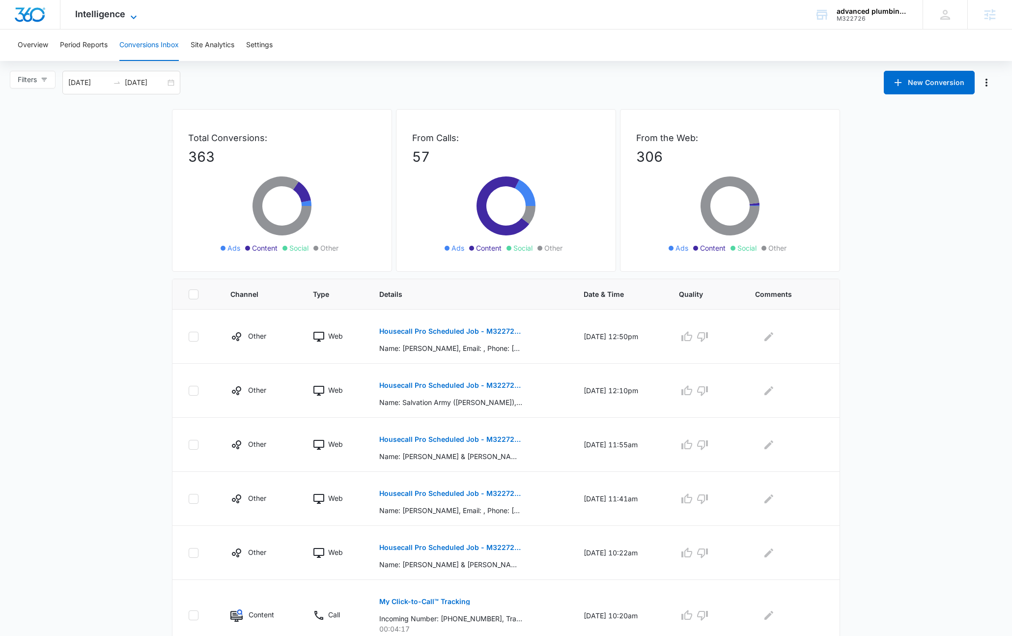
click at [119, 16] on span "Intelligence" at bounding box center [100, 14] width 50 height 10
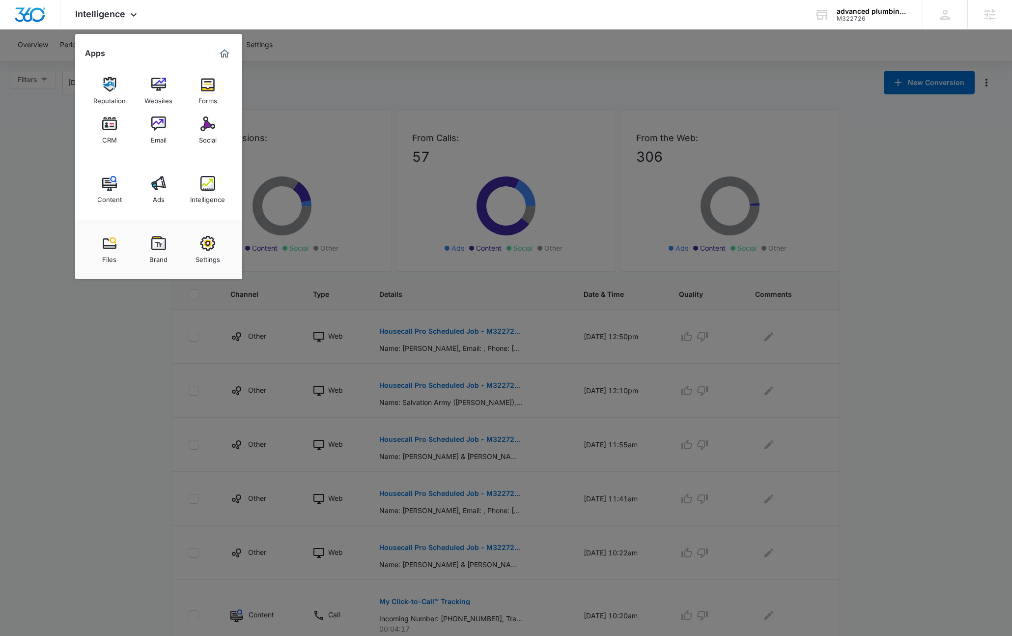
click at [163, 178] on img at bounding box center [158, 183] width 15 height 15
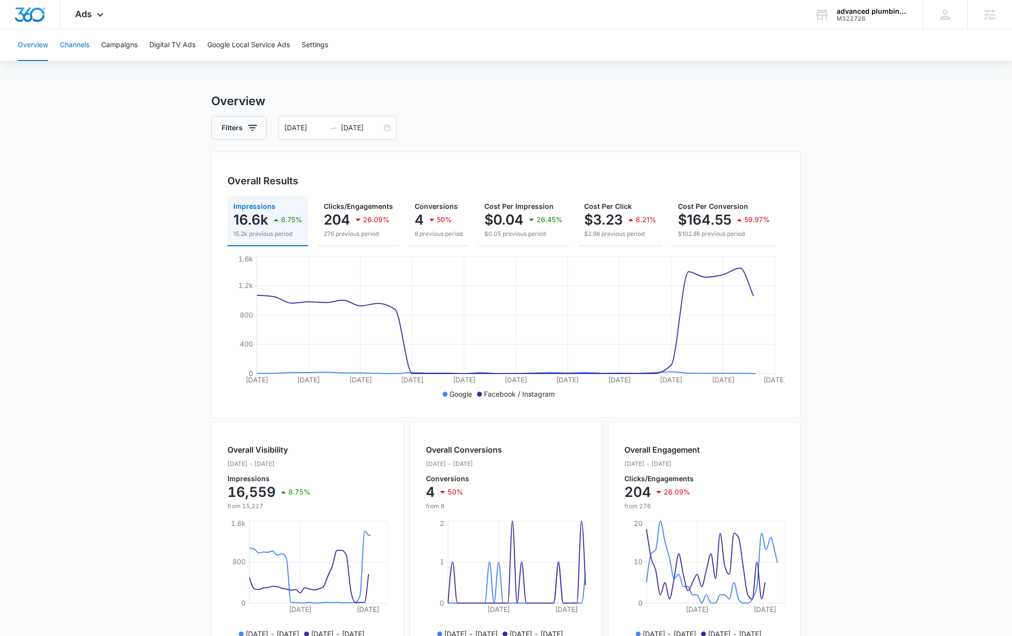
click at [68, 48] on button "Channels" at bounding box center [74, 44] width 29 height 31
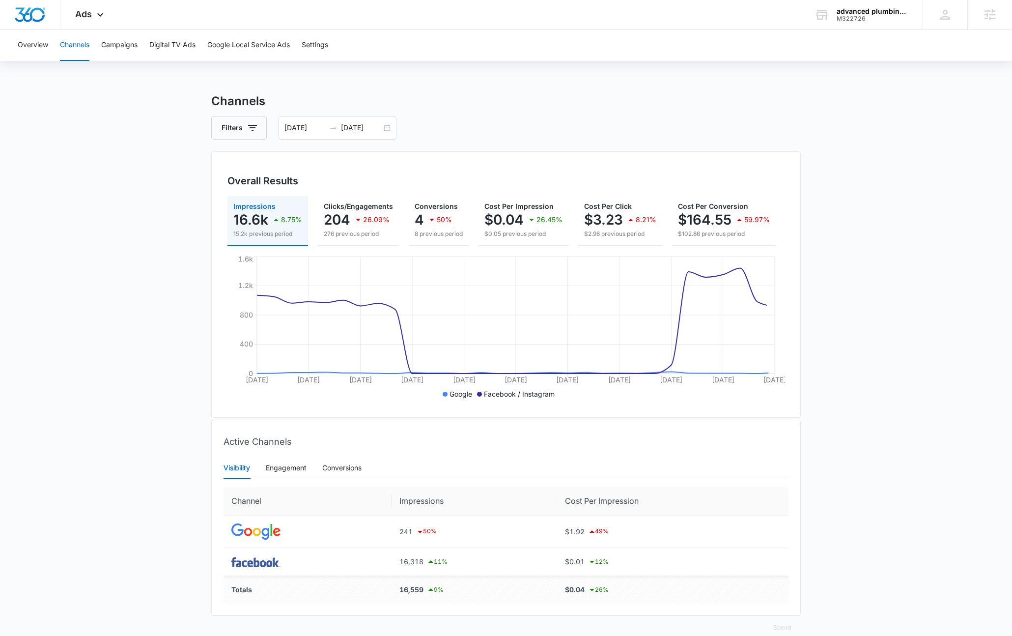
click at [374, 474] on div "Visibility Engagement Conversions" at bounding box center [506, 467] width 565 height 23
click at [351, 473] on div "Conversions" at bounding box center [341, 467] width 39 height 11
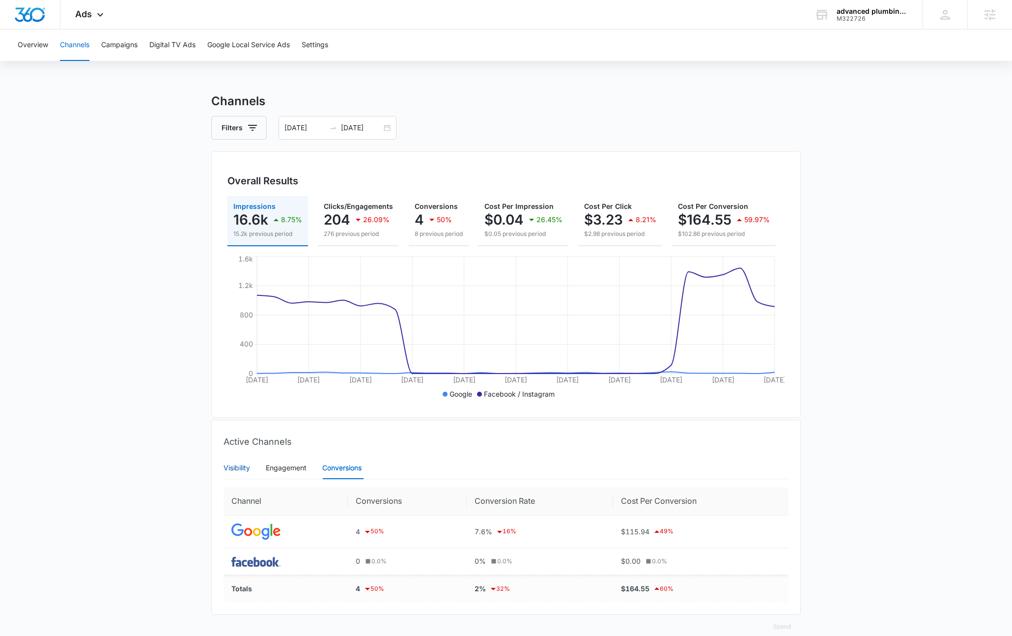
click at [235, 473] on div "Visibility" at bounding box center [237, 467] width 27 height 11
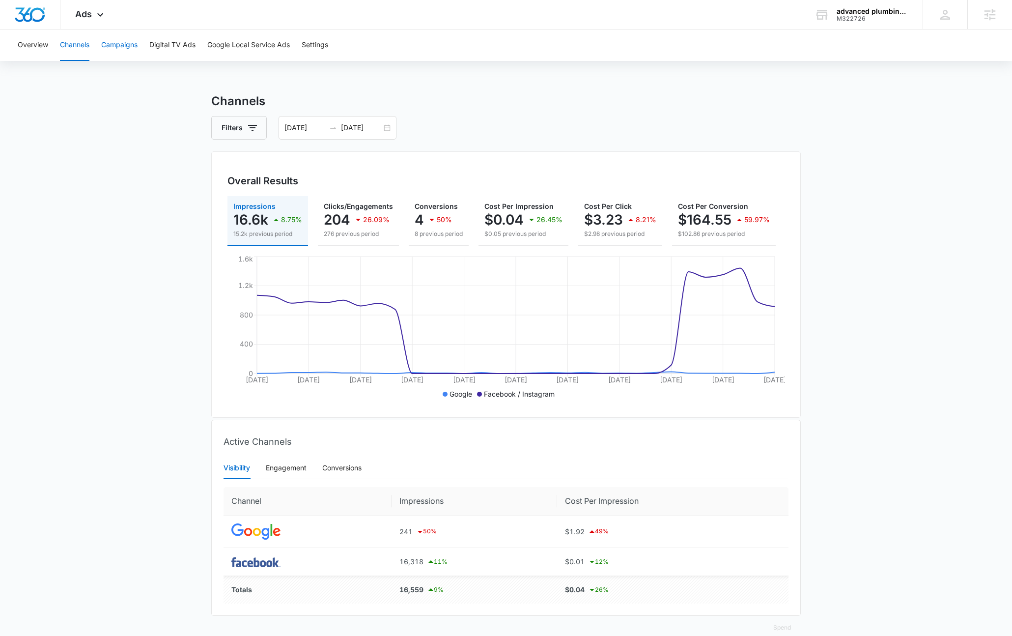
click at [129, 44] on button "Campaigns" at bounding box center [119, 44] width 36 height 31
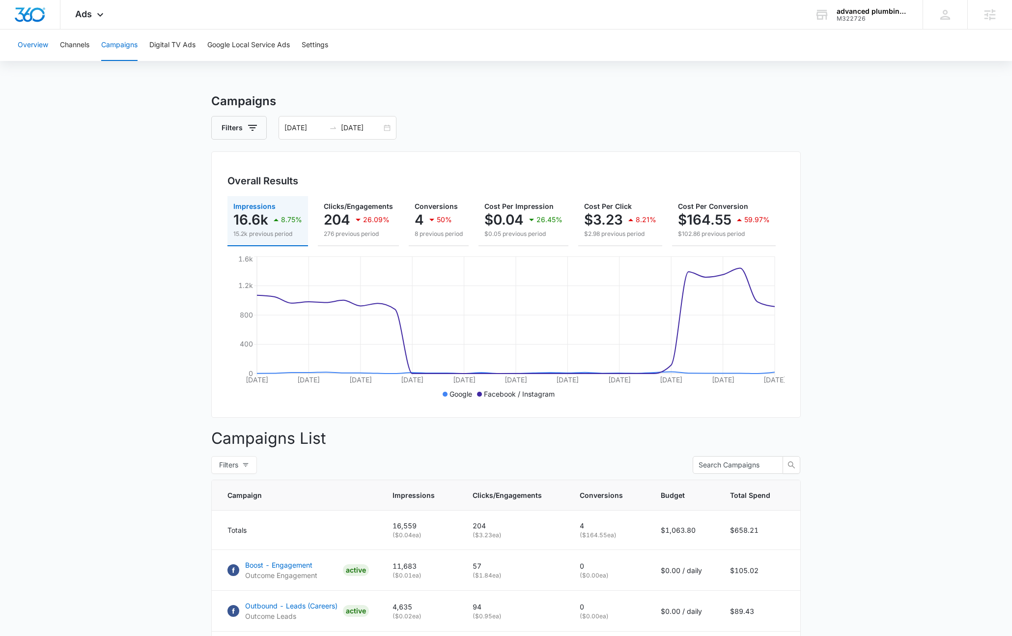
click at [41, 49] on button "Overview" at bounding box center [33, 44] width 30 height 31
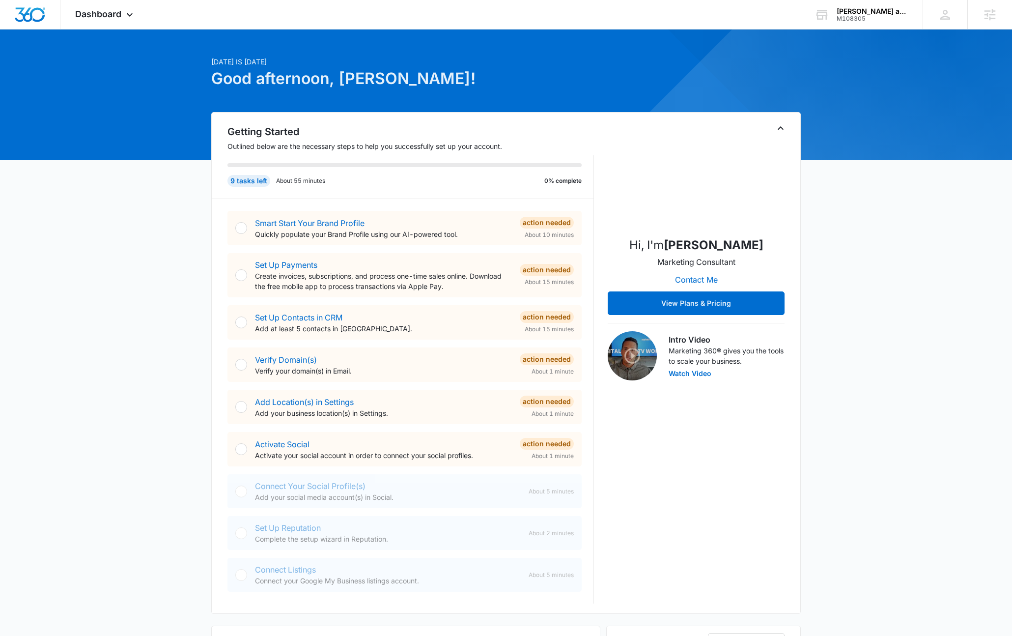
scroll to position [267, 0]
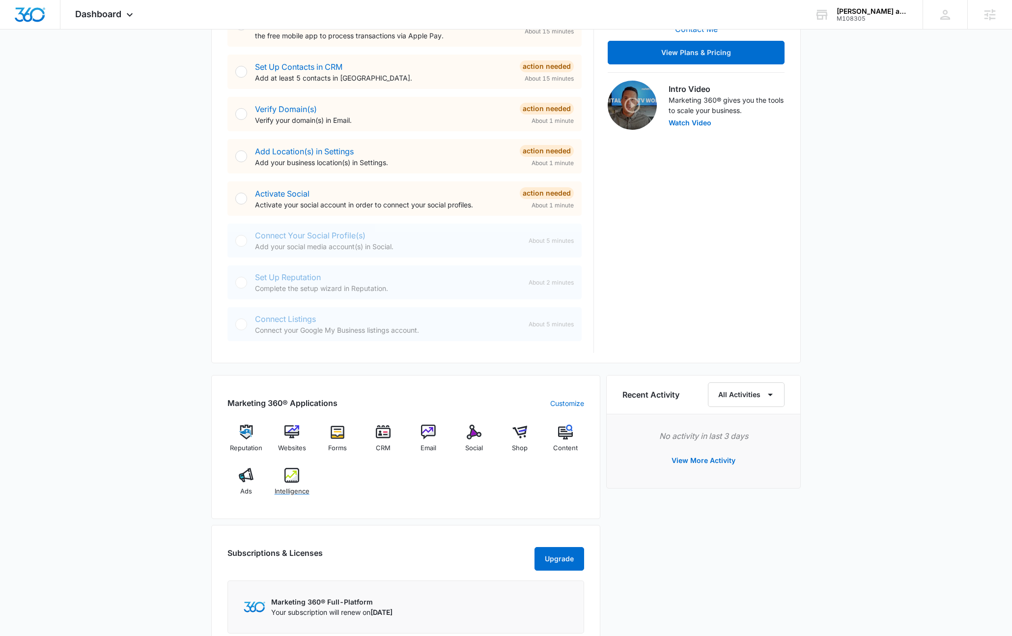
click at [292, 477] on img at bounding box center [291, 475] width 15 height 15
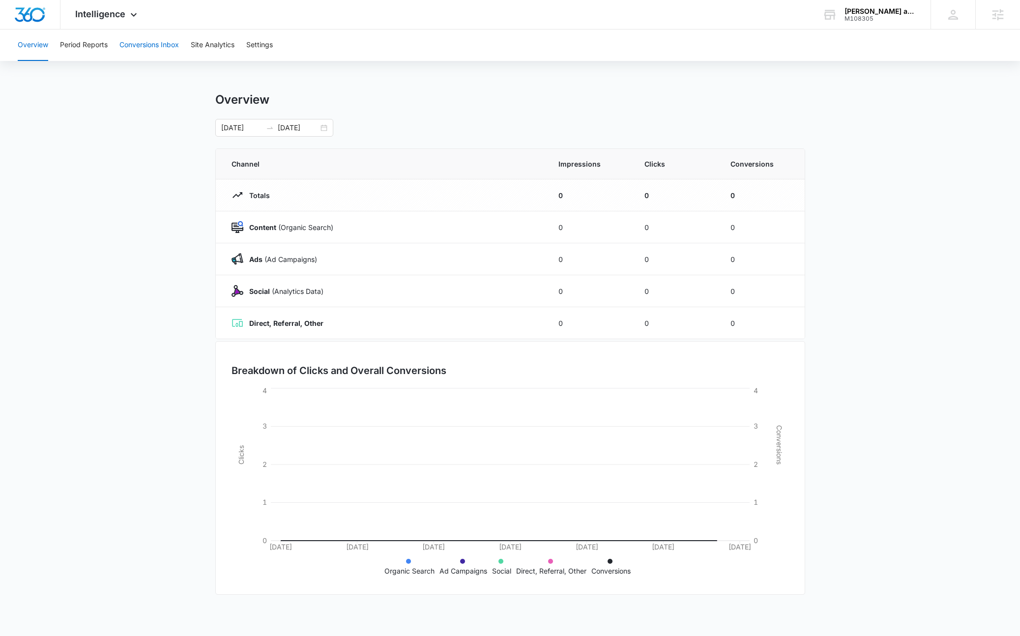
click at [157, 55] on button "Conversions Inbox" at bounding box center [148, 44] width 59 height 31
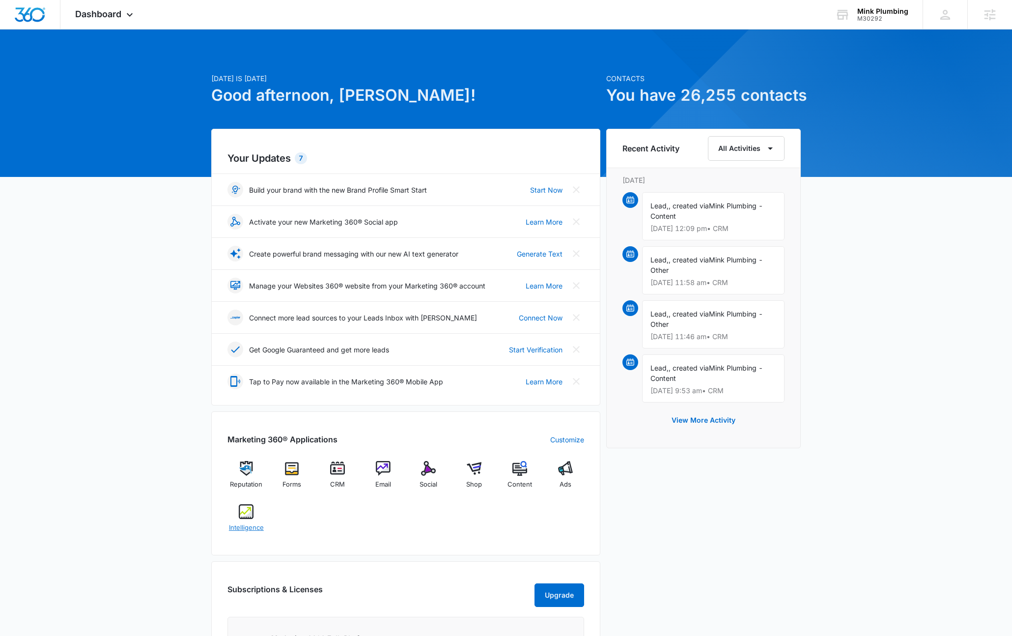
click at [244, 513] on img at bounding box center [246, 511] width 15 height 15
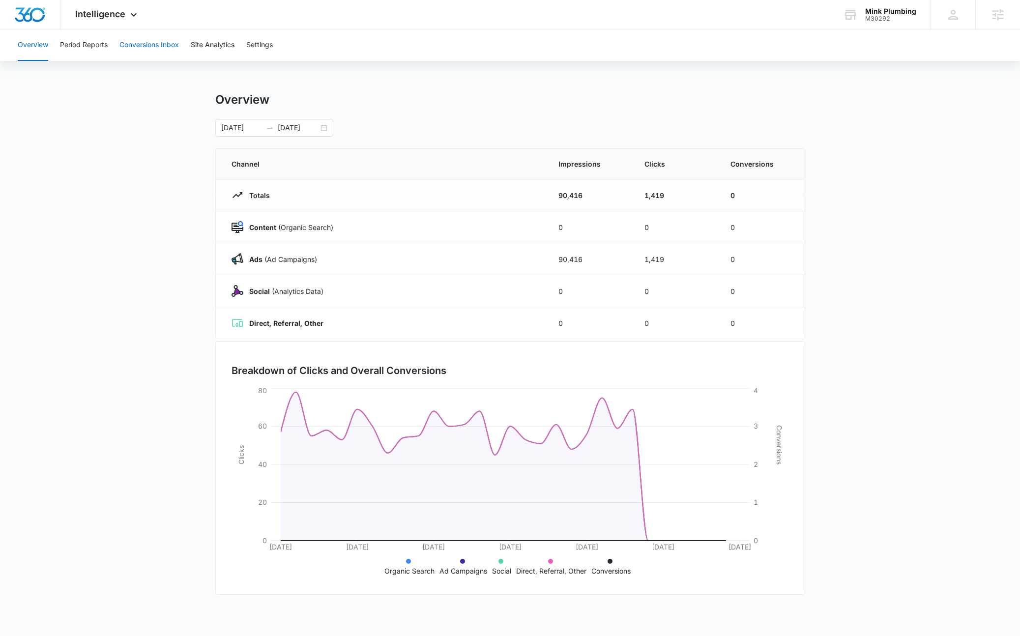
click at [167, 45] on button "Conversions Inbox" at bounding box center [148, 44] width 59 height 31
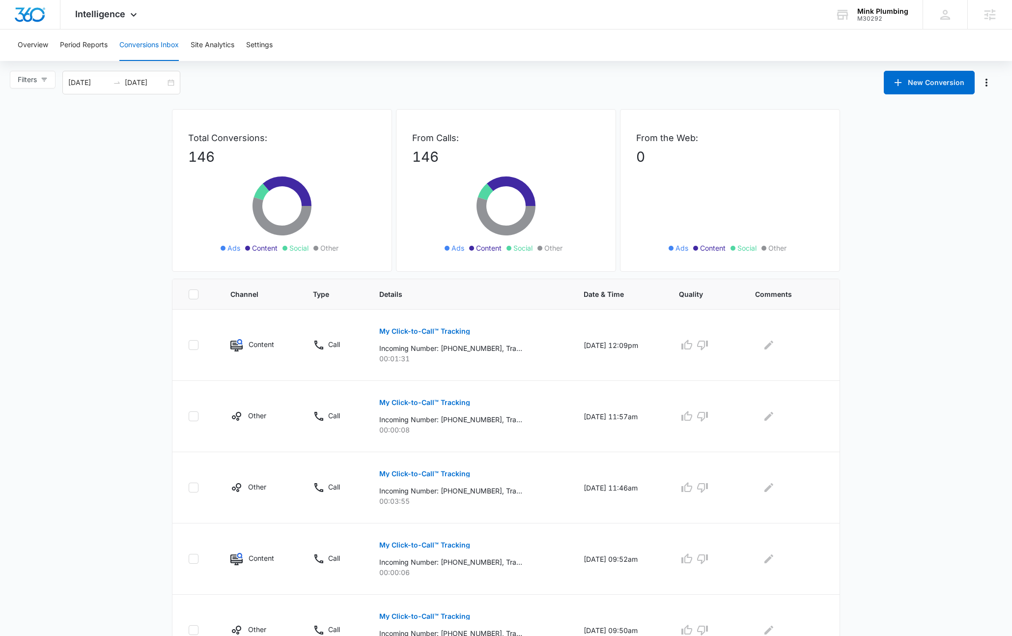
click at [845, 180] on div "Total Conversions: 146 Ads Content Social Other From Calls: 146 Ads Content Soc…" at bounding box center [506, 580] width 688 height 943
click at [115, 19] on span "Intelligence" at bounding box center [100, 14] width 50 height 10
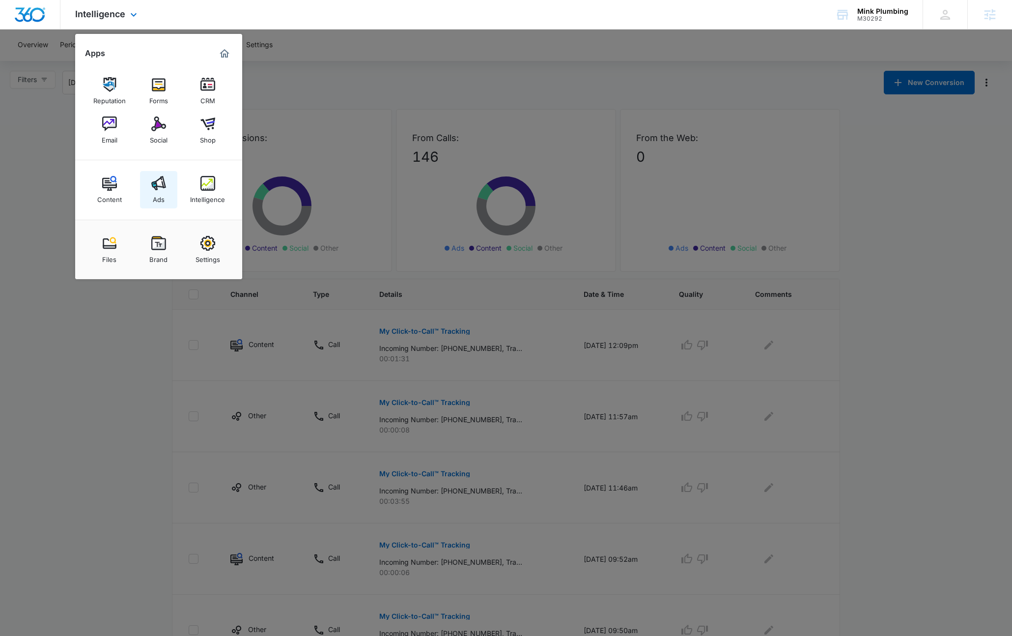
click at [160, 180] on img at bounding box center [158, 183] width 15 height 15
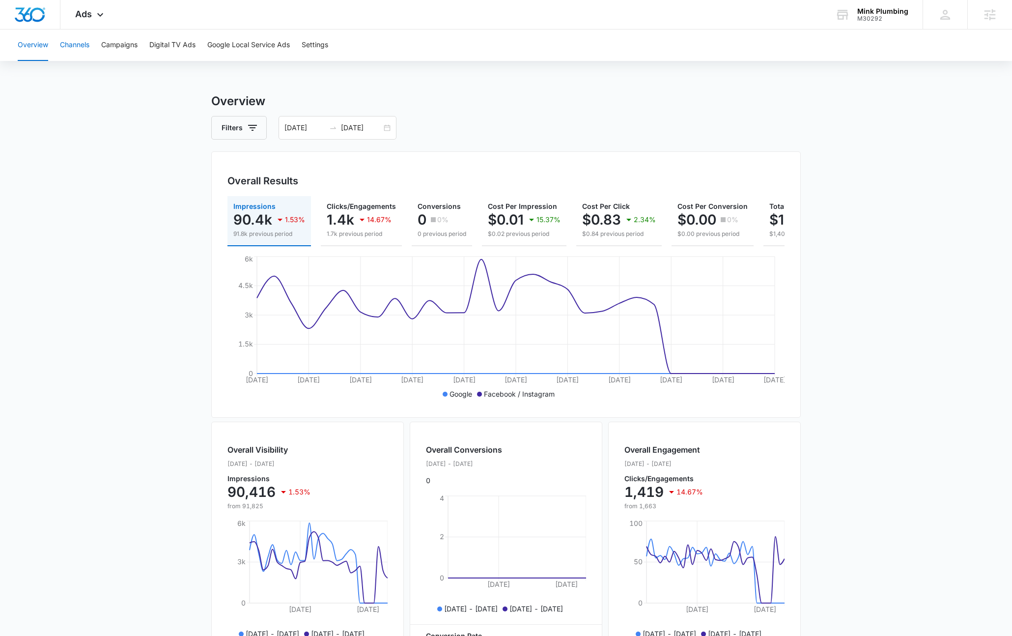
click at [78, 39] on button "Channels" at bounding box center [74, 44] width 29 height 31
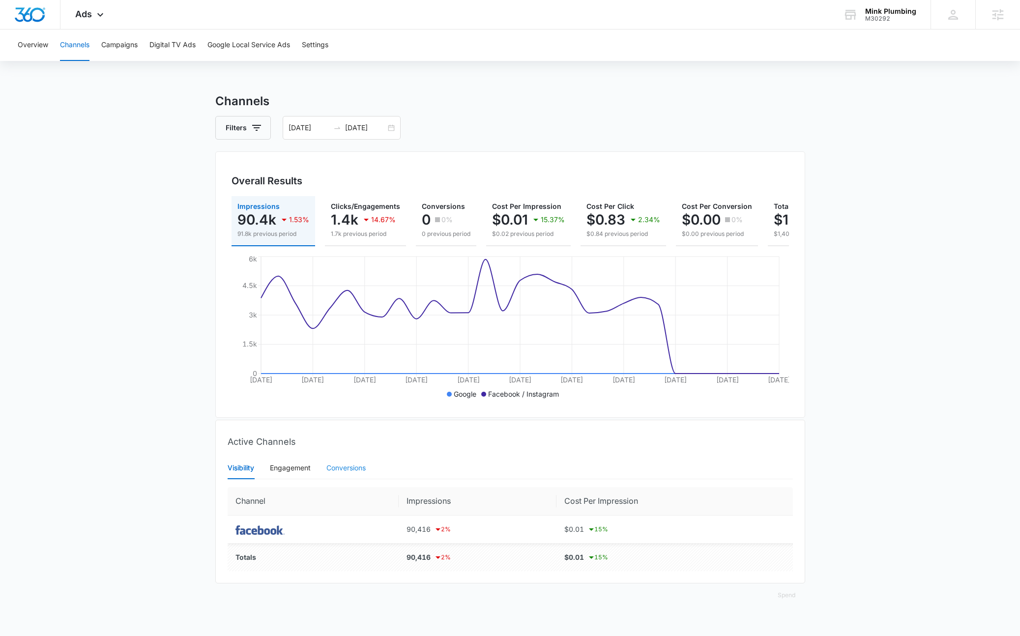
click at [346, 468] on div "Conversions" at bounding box center [345, 467] width 39 height 23
click at [242, 473] on div "Visibility" at bounding box center [240, 467] width 27 height 11
click at [232, 41] on button "Google Local Service Ads" at bounding box center [248, 44] width 83 height 31
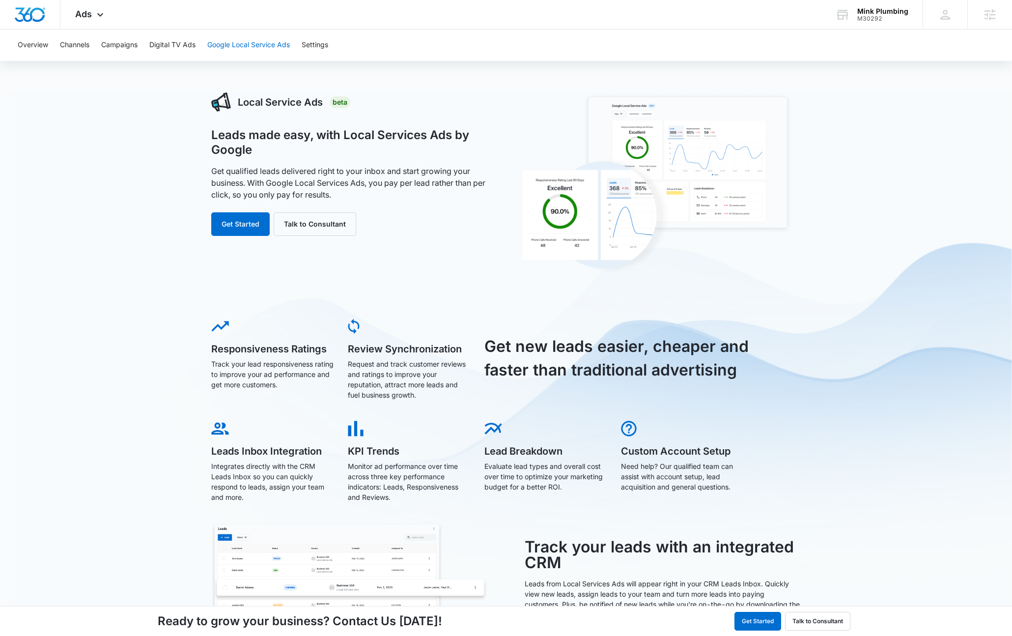
click at [252, 49] on button "Google Local Service Ads" at bounding box center [248, 44] width 83 height 31
click at [28, 42] on button "Overview" at bounding box center [33, 44] width 30 height 31
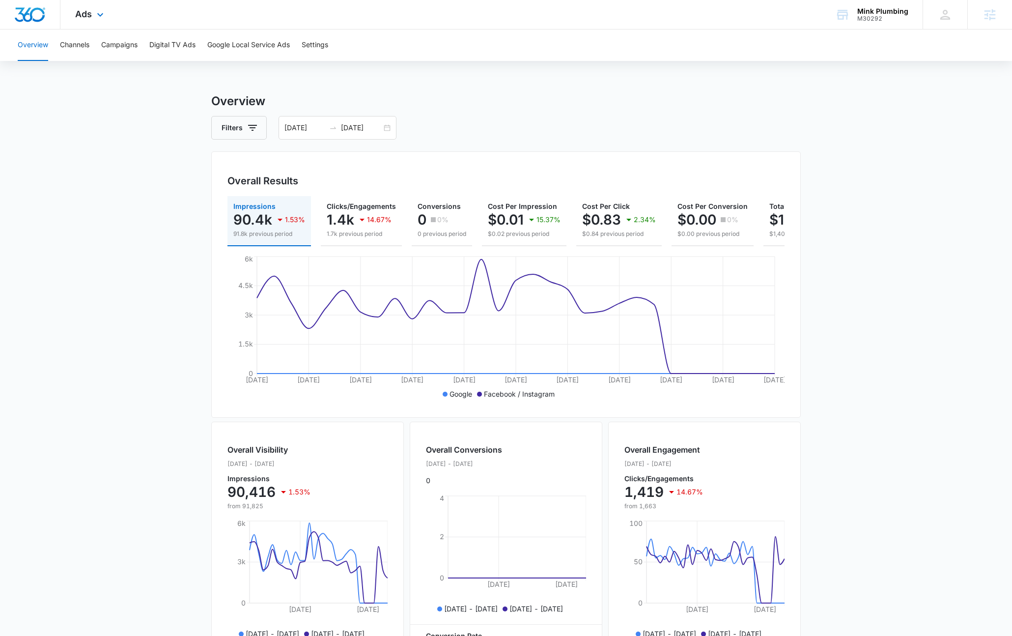
click at [92, 27] on div "Ads Apps Reputation Forms CRM Email Social Shop Content Ads Intelligence Files …" at bounding box center [90, 14] width 60 height 29
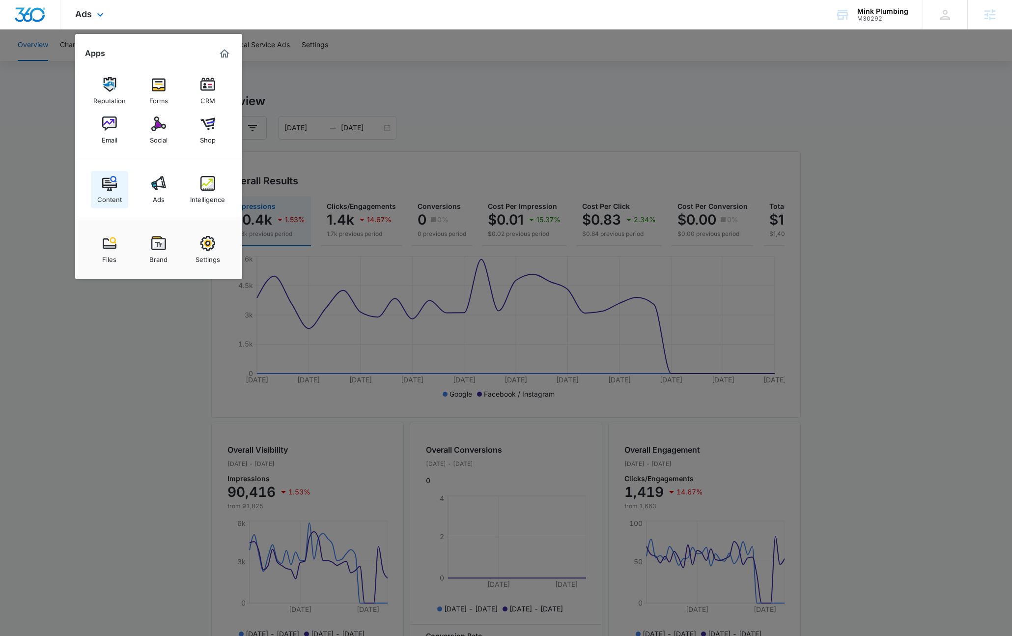
click at [109, 190] on img at bounding box center [109, 183] width 15 height 15
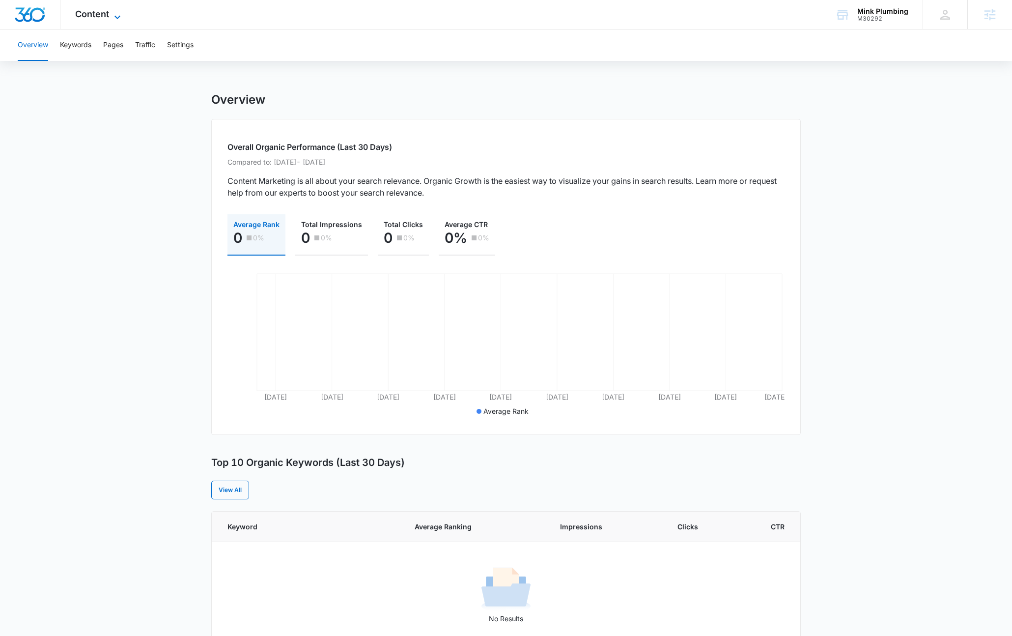
click at [92, 12] on span "Content" at bounding box center [92, 14] width 34 height 10
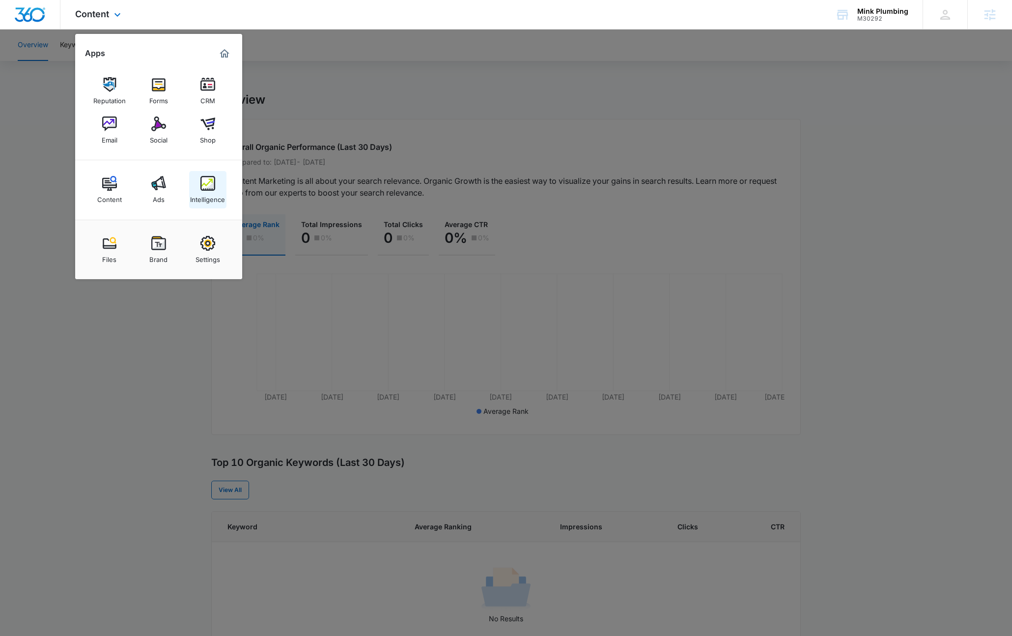
click at [211, 187] on img at bounding box center [207, 183] width 15 height 15
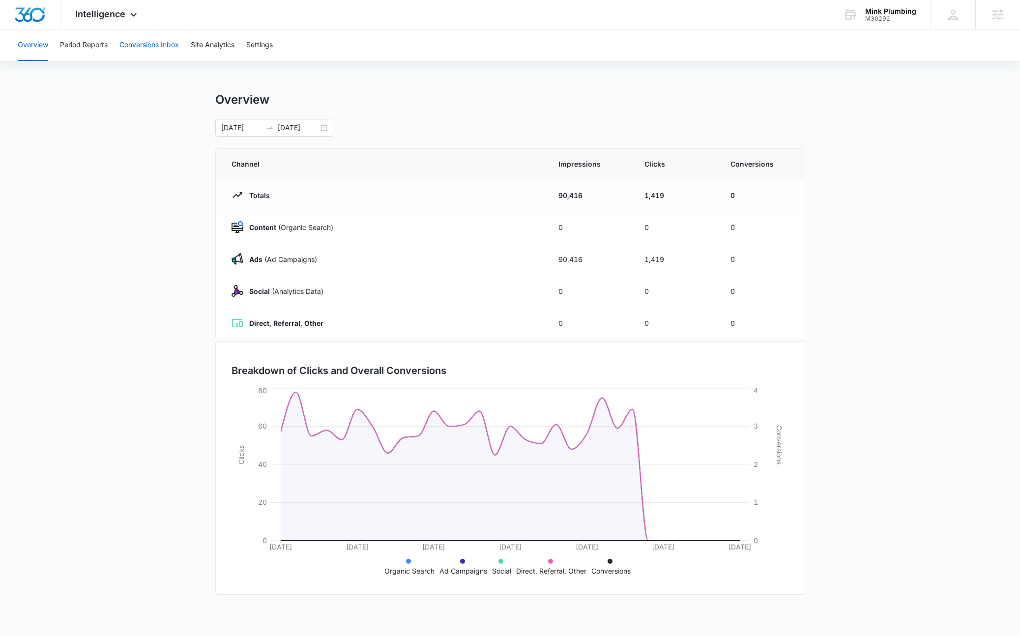
click at [164, 53] on button "Conversions Inbox" at bounding box center [148, 44] width 59 height 31
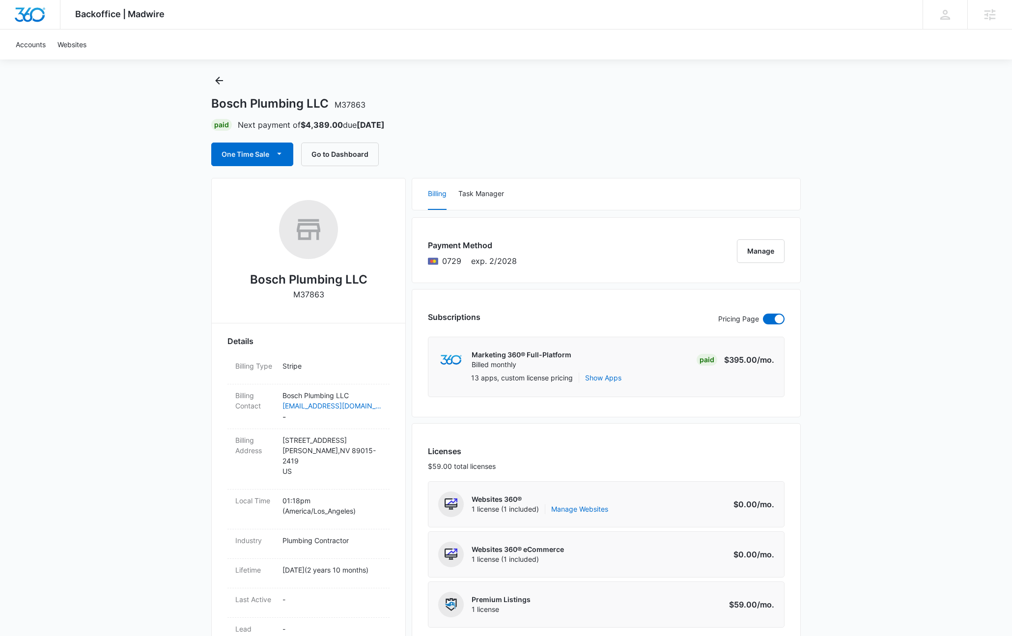
scroll to position [33, 0]
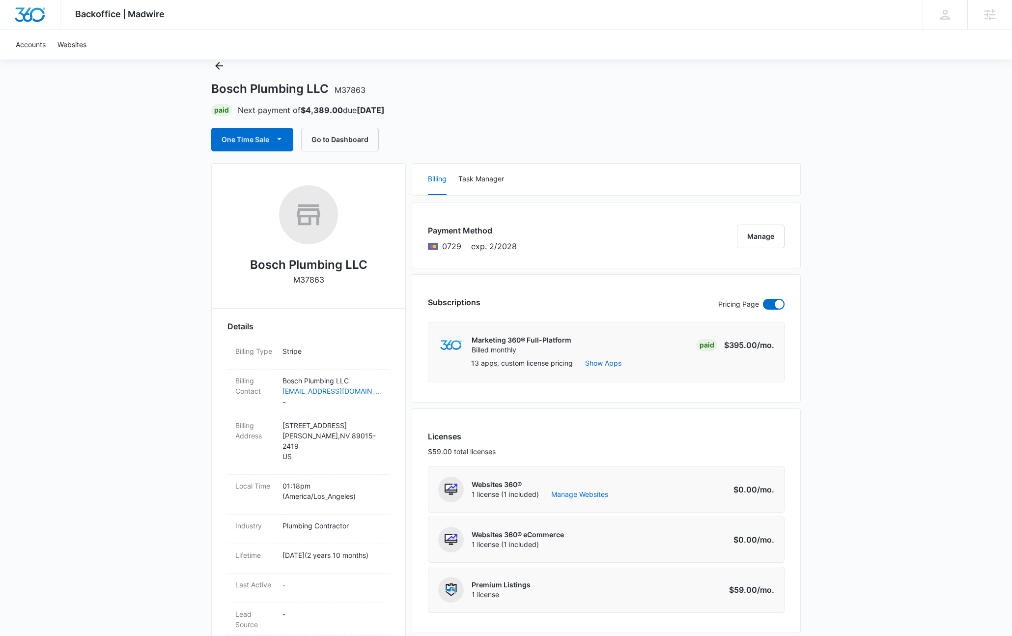
click at [304, 268] on h2 "Bosch Plumbing LLC" at bounding box center [308, 265] width 117 height 18
copy h2 "Bosch Plumbing LLC"
drag, startPoint x: 144, startPoint y: 215, endPoint x: 194, endPoint y: 179, distance: 60.8
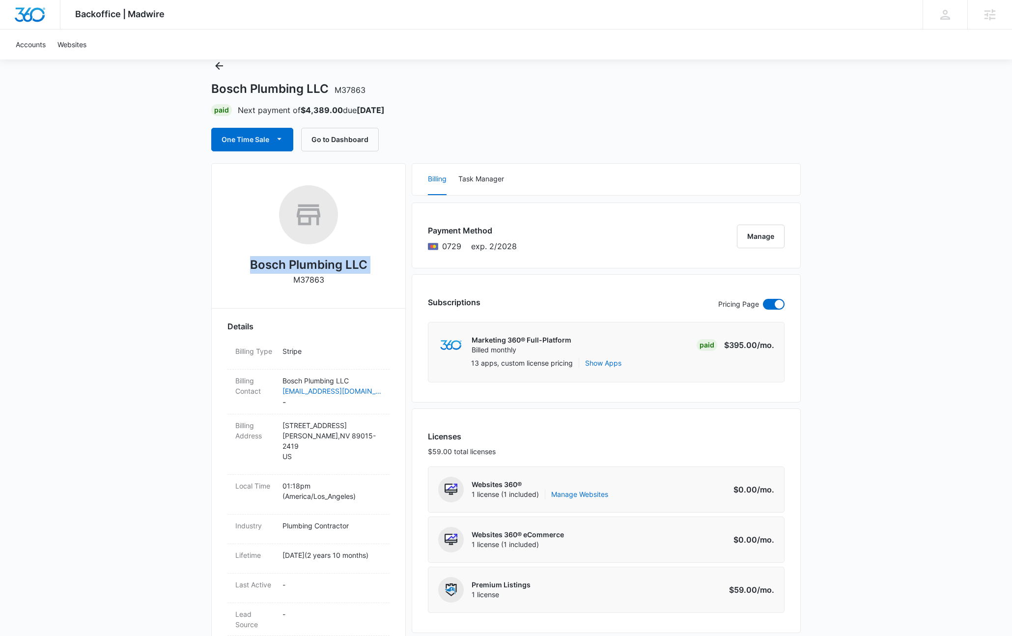
click at [146, 213] on div "Backoffice | Madwire Apps Settings KL Kyle Lewis kyle.lewis@marketing360.com My…" at bounding box center [506, 646] width 1012 height 1358
click at [354, 135] on button "Go to Dashboard" at bounding box center [340, 140] width 78 height 24
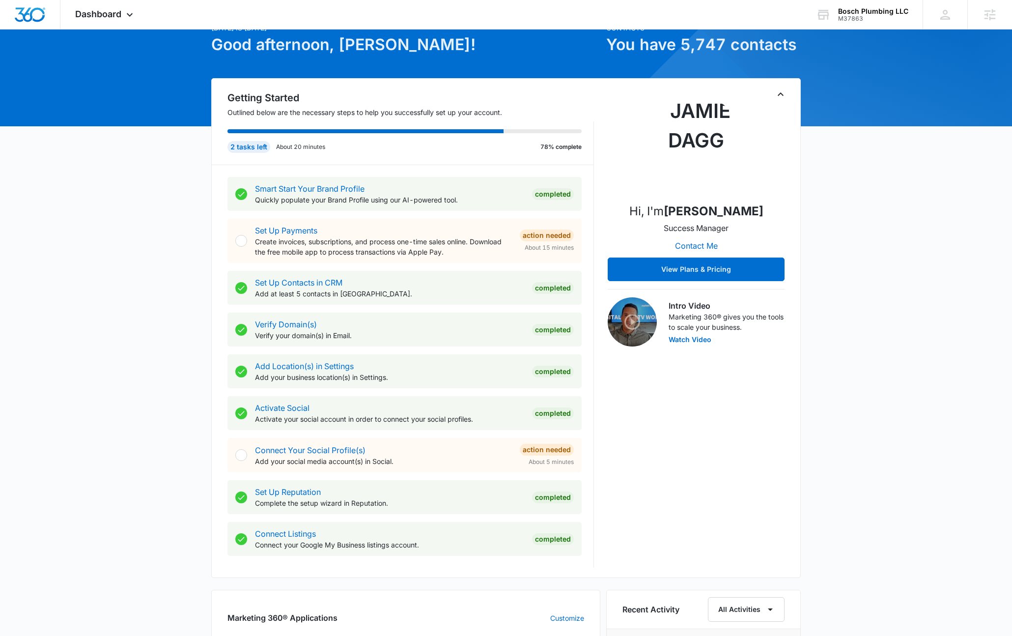
scroll to position [197, 0]
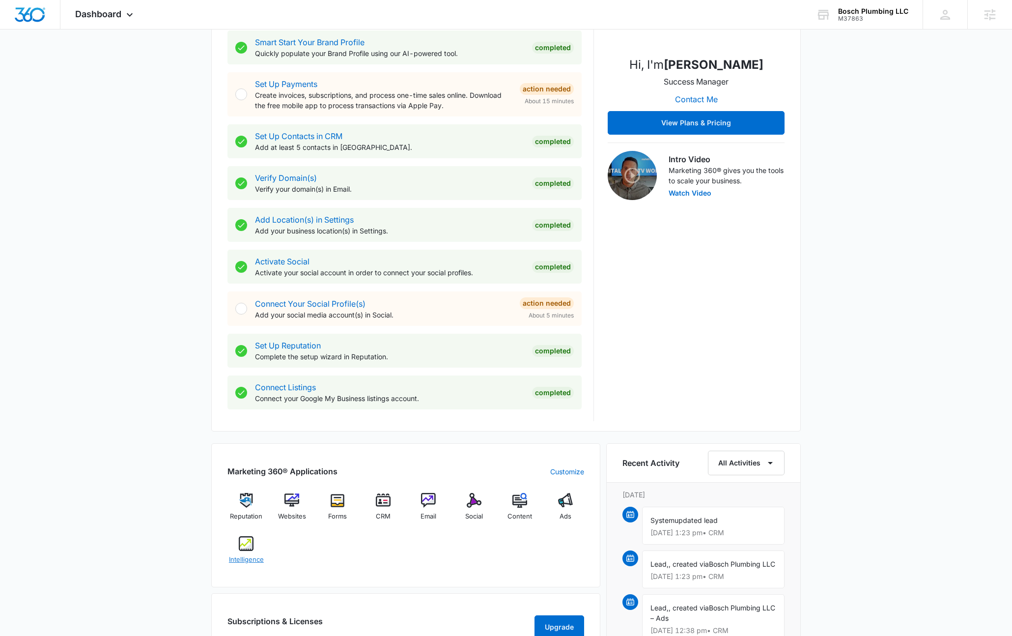
click at [256, 545] on div "Intelligence" at bounding box center [246, 553] width 38 height 35
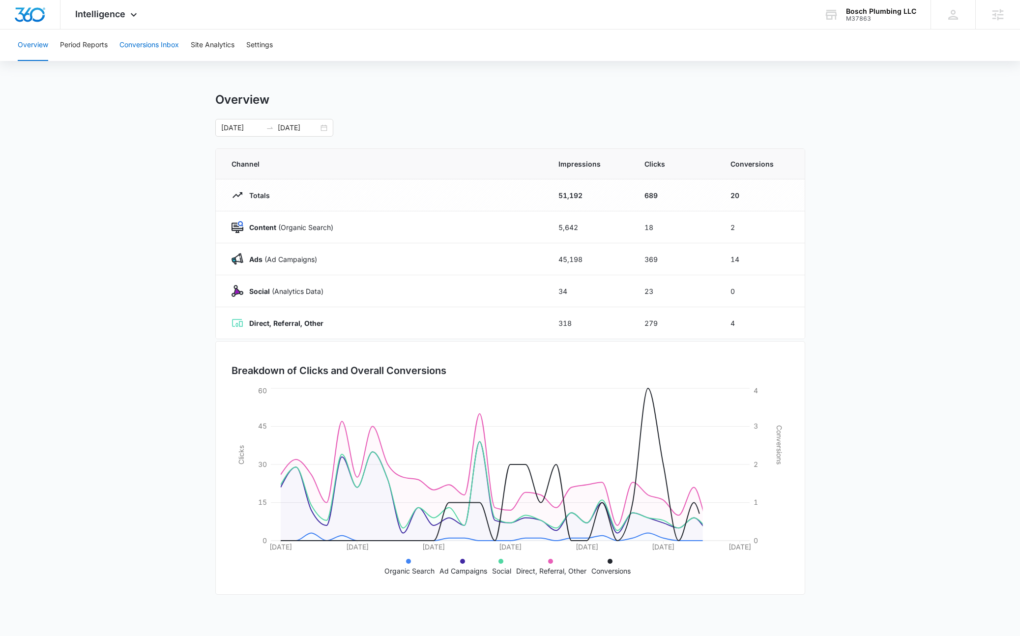
click at [144, 47] on button "Conversions Inbox" at bounding box center [148, 44] width 59 height 31
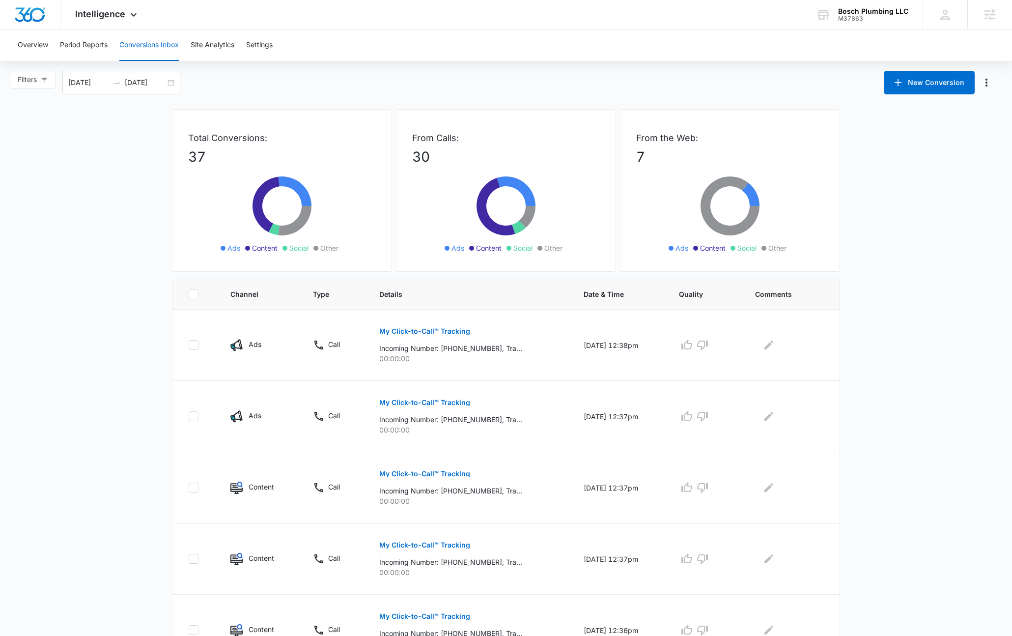
click at [109, 208] on main "Filters [DATE] [DATE] New Conversion Total Conversions: 37 Ads Content Social O…" at bounding box center [506, 553] width 1012 height 965
